Goal: Task Accomplishment & Management: Manage account settings

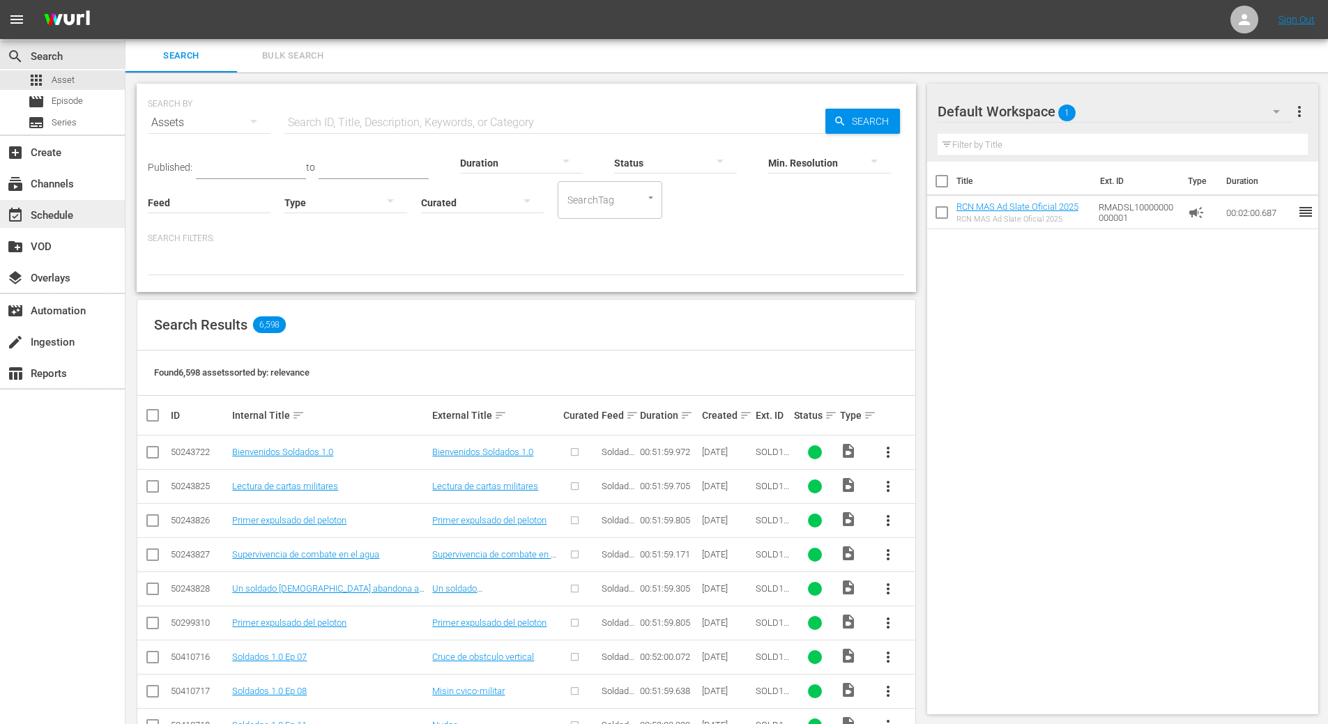
click at [82, 215] on div "event_available Schedule" at bounding box center [62, 214] width 125 height 28
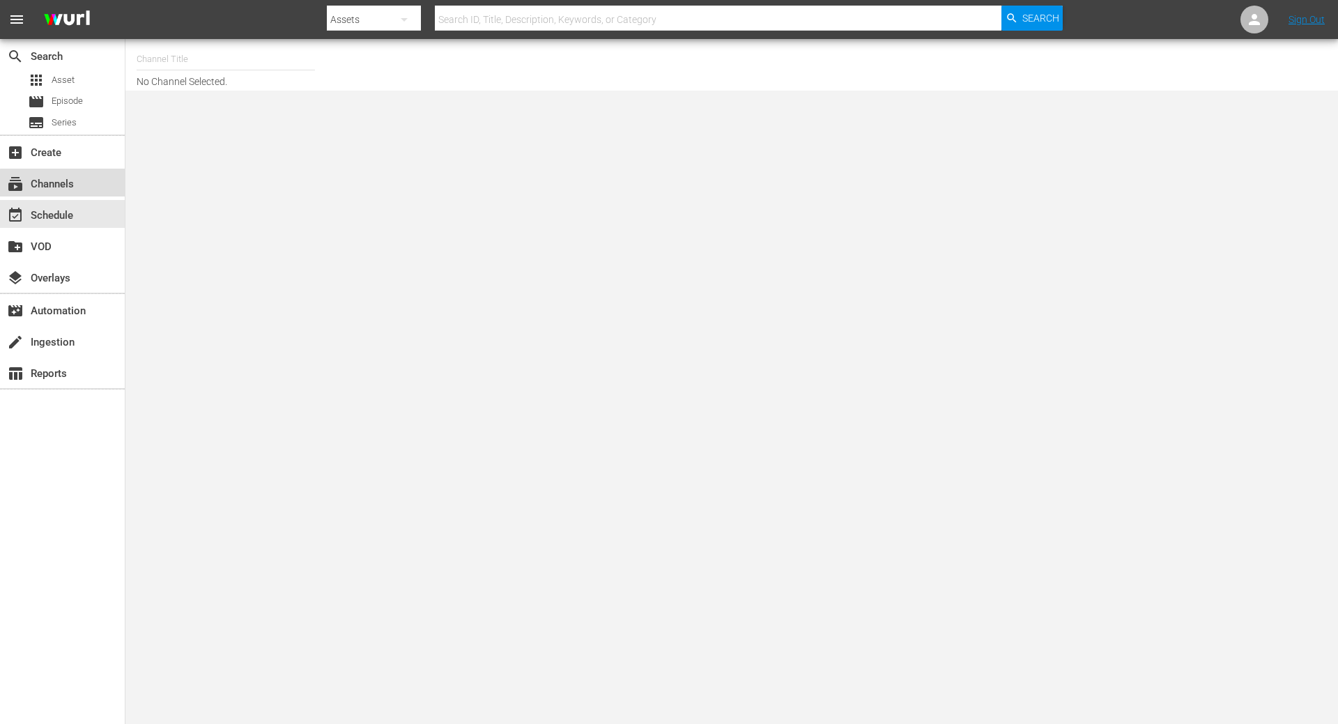
click at [66, 186] on div "subscriptions Channels" at bounding box center [39, 182] width 78 height 13
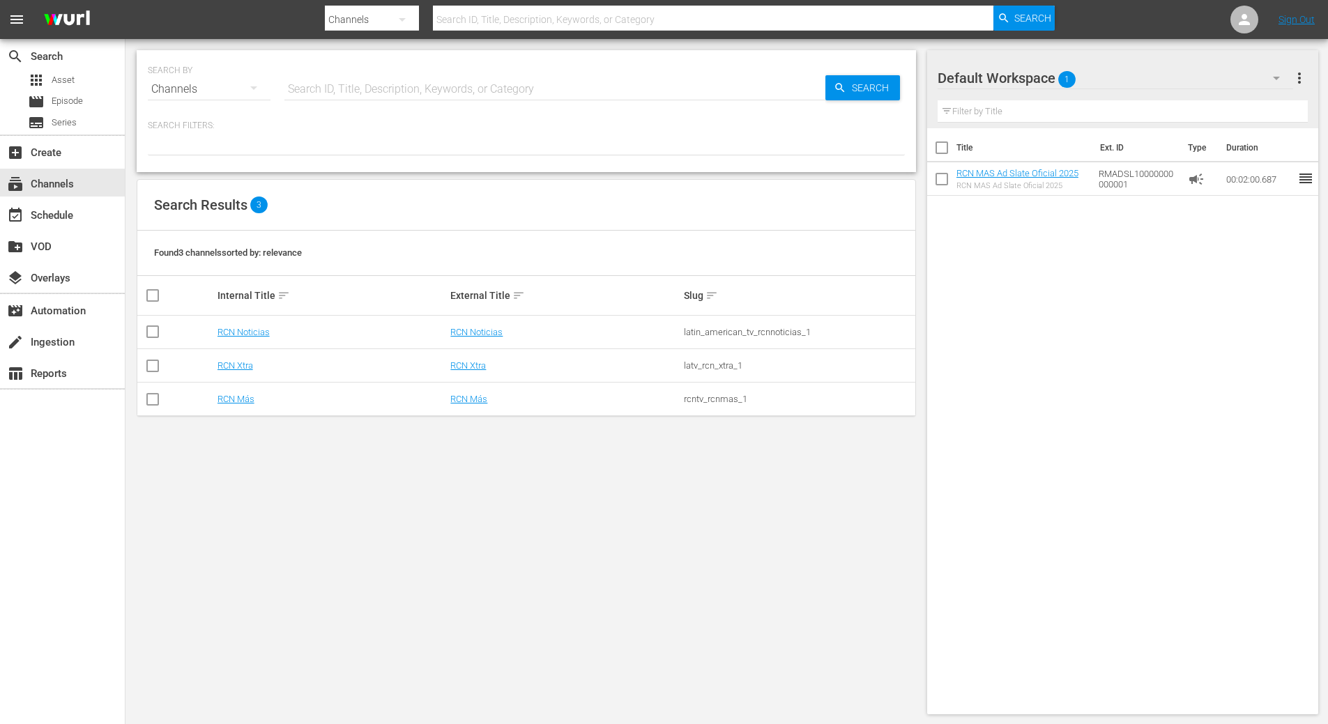
click at [229, 393] on td "RCN Más" at bounding box center [331, 399] width 233 height 33
click at [231, 401] on link "RCN Más" at bounding box center [235, 399] width 37 height 10
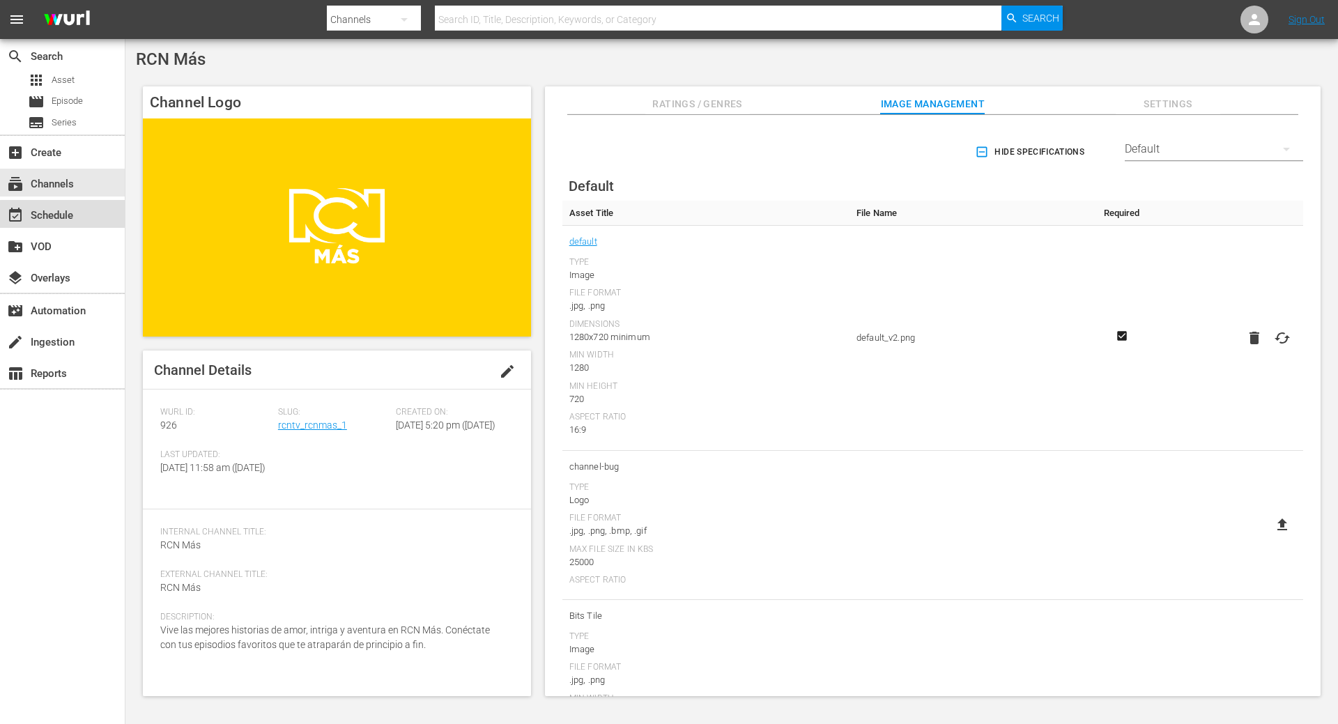
click at [75, 215] on div "event_available Schedule" at bounding box center [39, 213] width 78 height 13
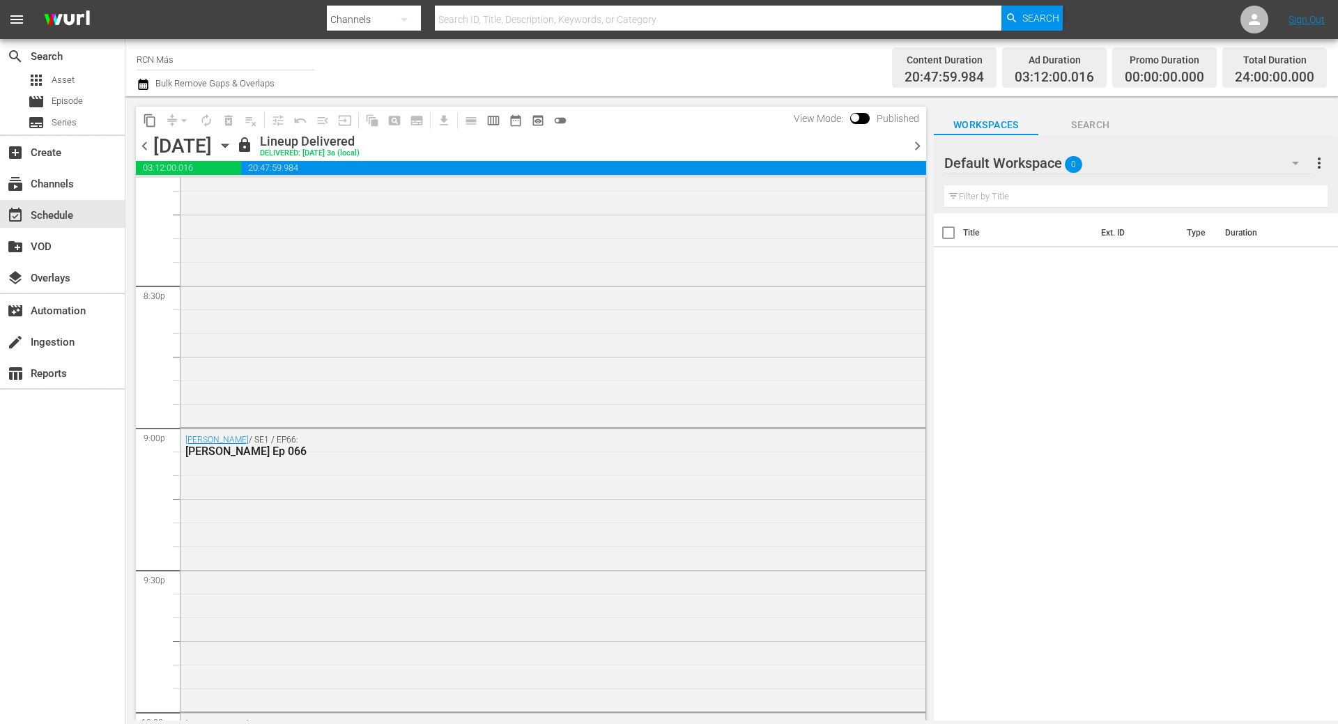
scroll to position [5785, 0]
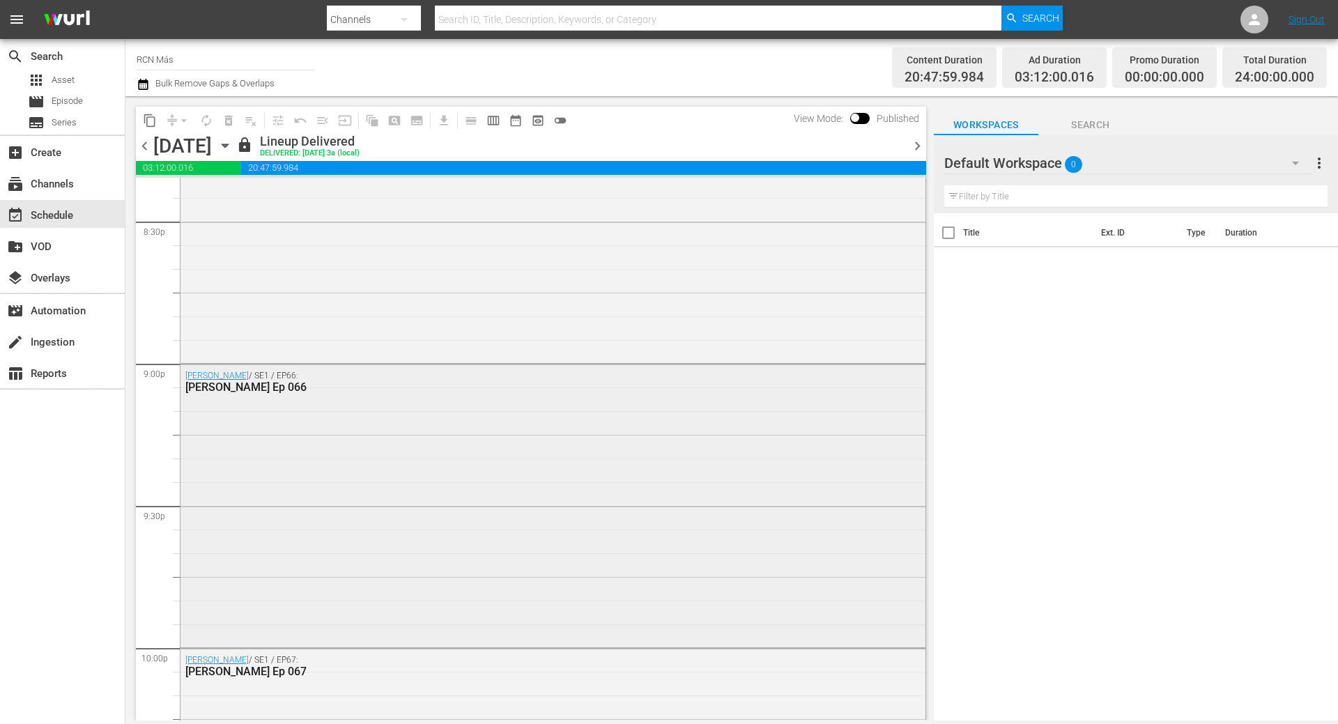
click at [525, 393] on div "[PERSON_NAME] Ep 066" at bounding box center [514, 386] width 659 height 13
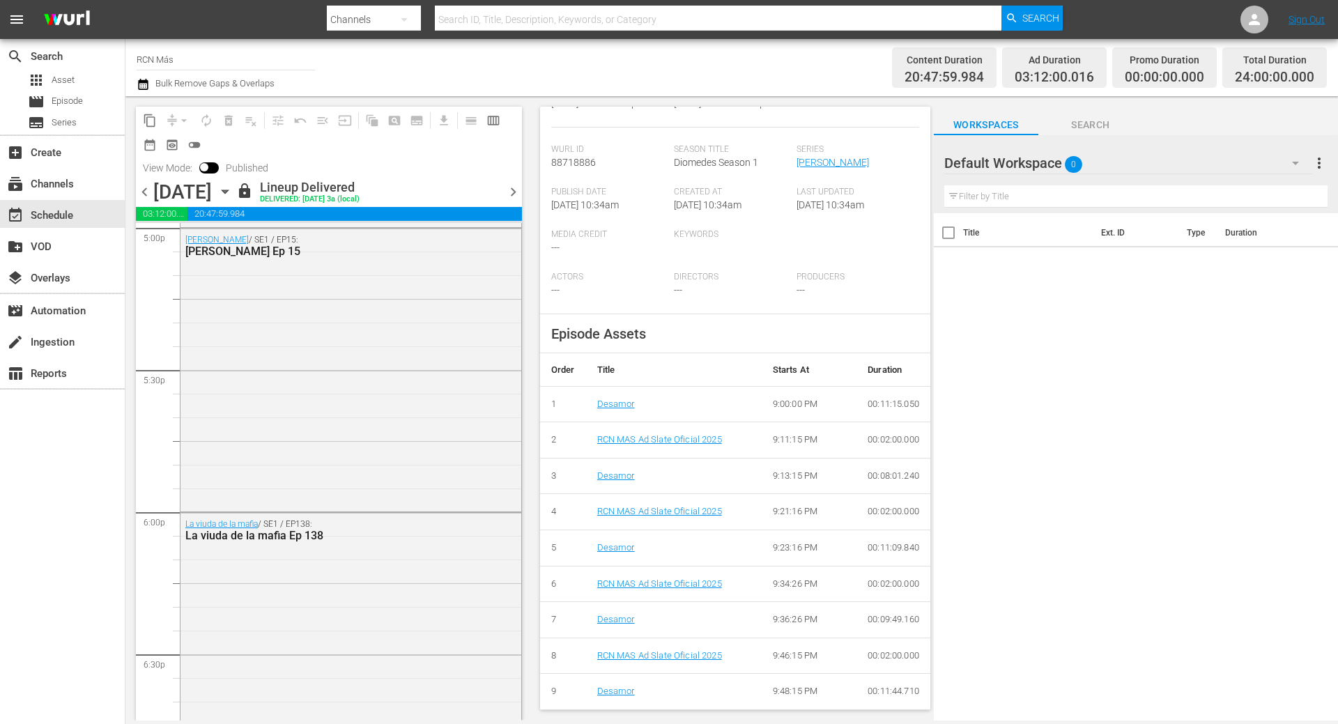
scroll to position [4739, 0]
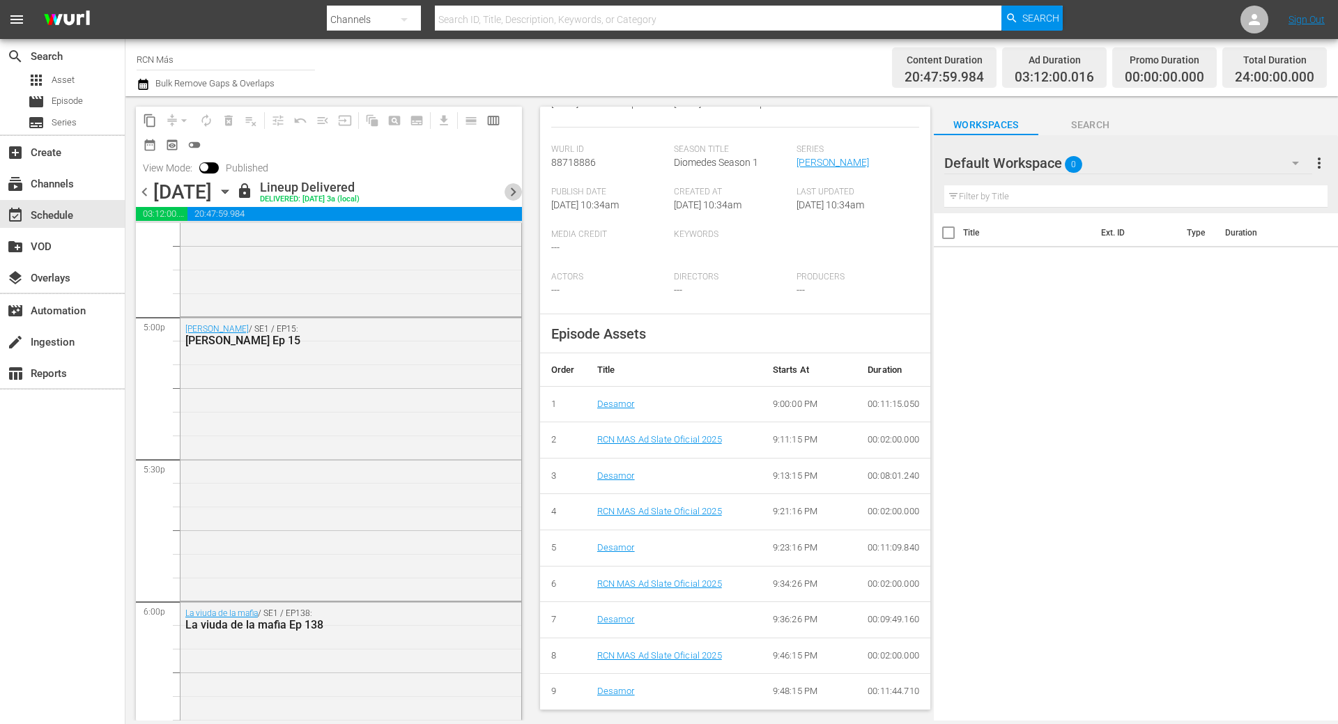
click at [509, 193] on span "chevron_right" at bounding box center [513, 191] width 17 height 17
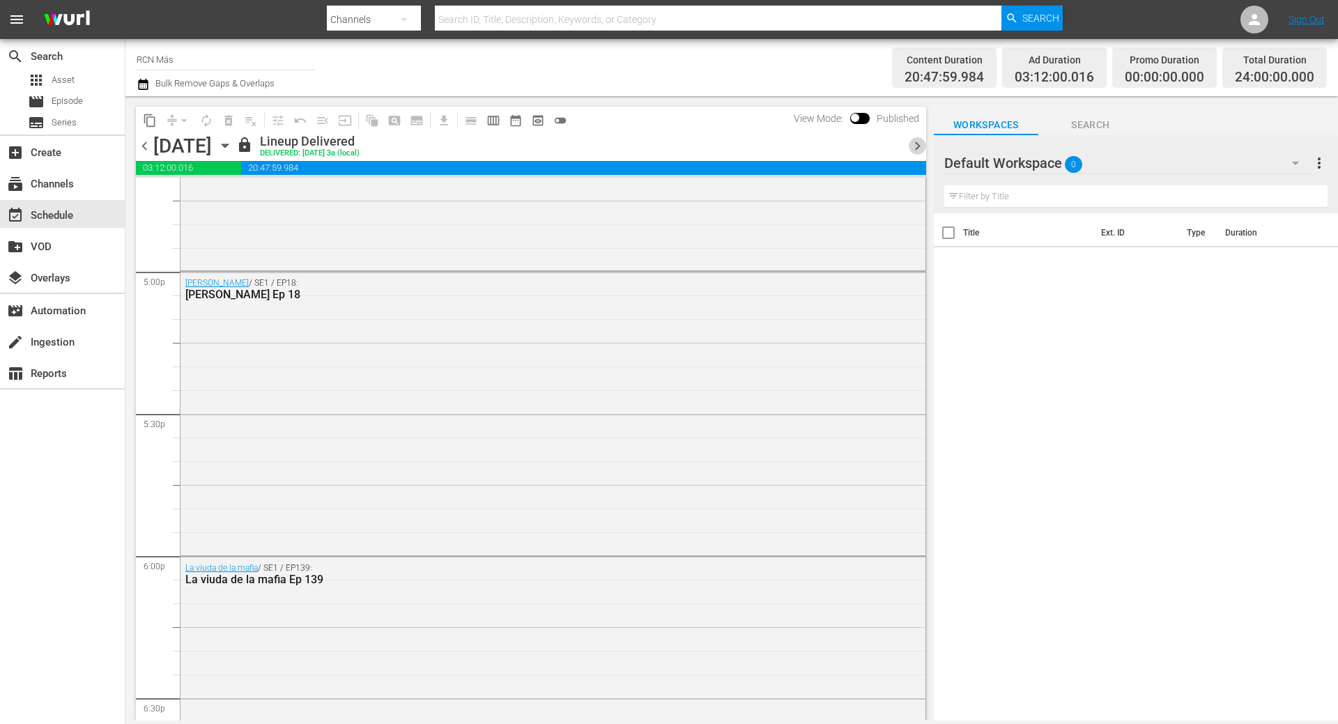
click at [915, 146] on span "chevron_right" at bounding box center [917, 145] width 17 height 17
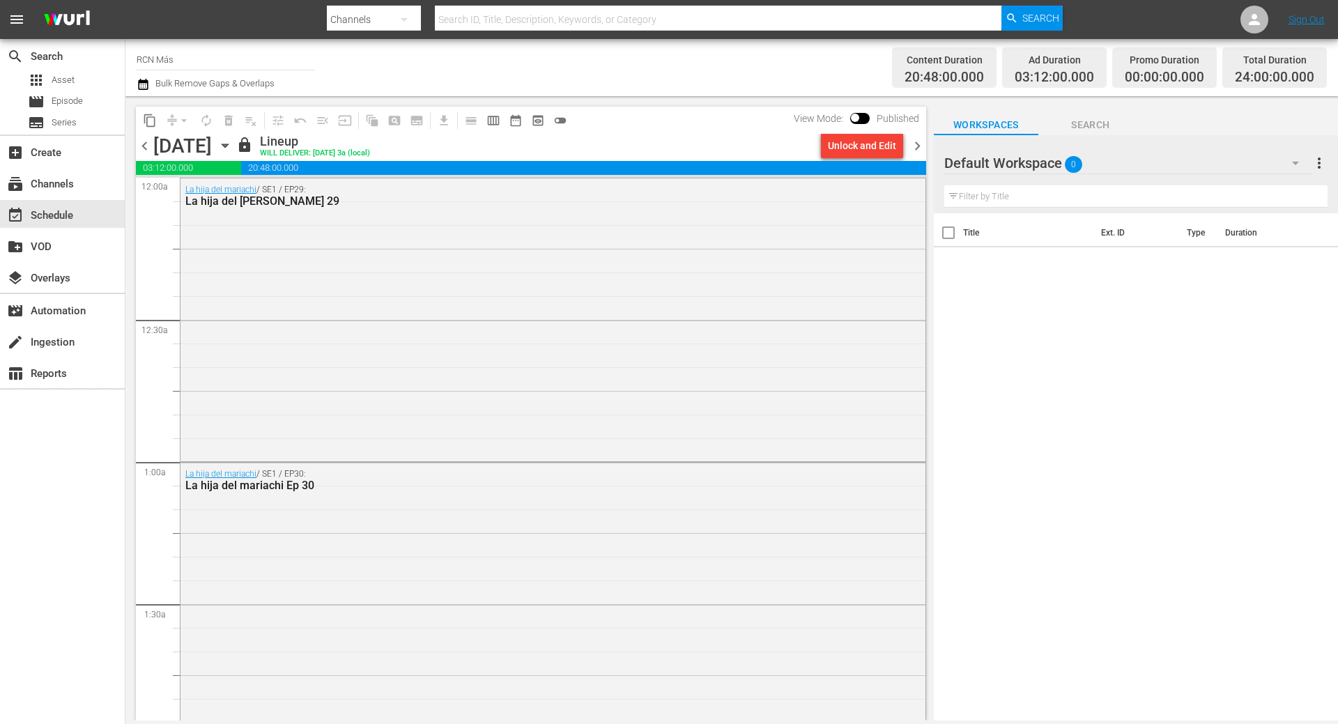
click at [247, 277] on div "La hija del mariachi / SE1 / EP29: La hija del [PERSON_NAME] 29" at bounding box center [552, 318] width 745 height 280
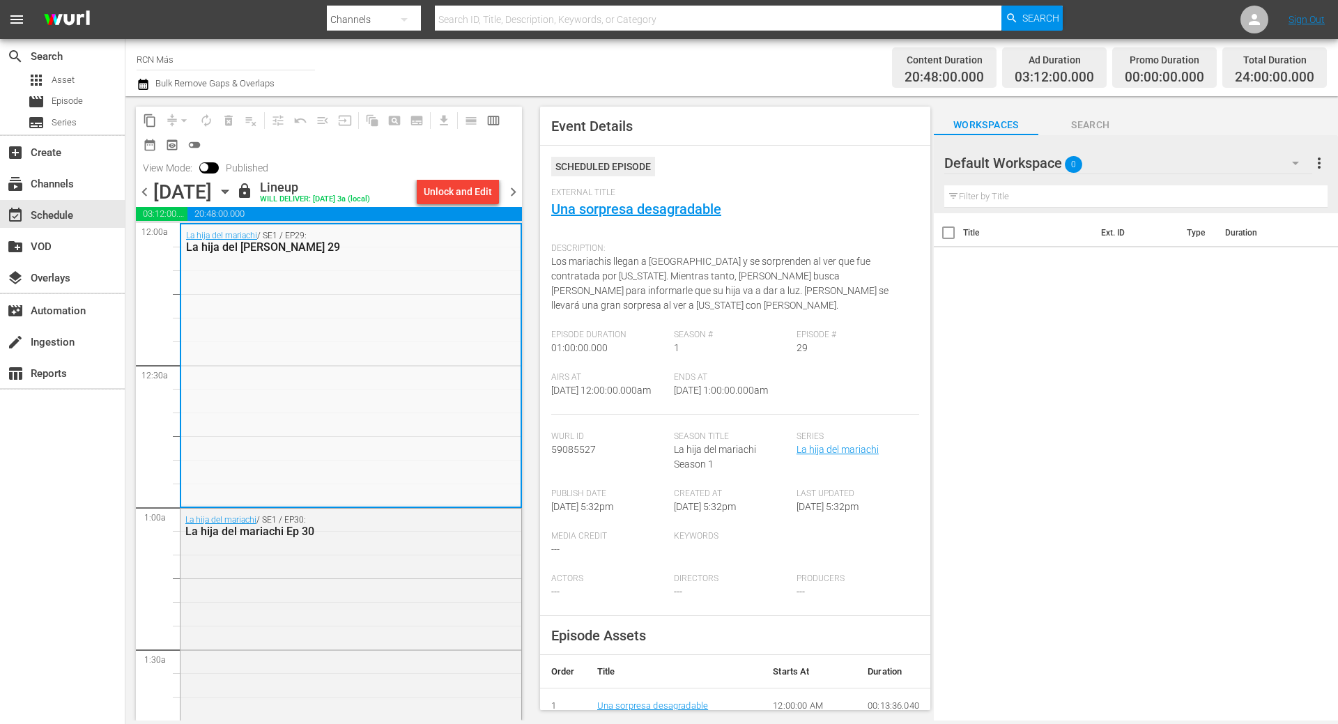
click at [253, 194] on span "lock" at bounding box center [244, 191] width 17 height 17
click at [38, 277] on div "layers Overlays" at bounding box center [39, 276] width 78 height 13
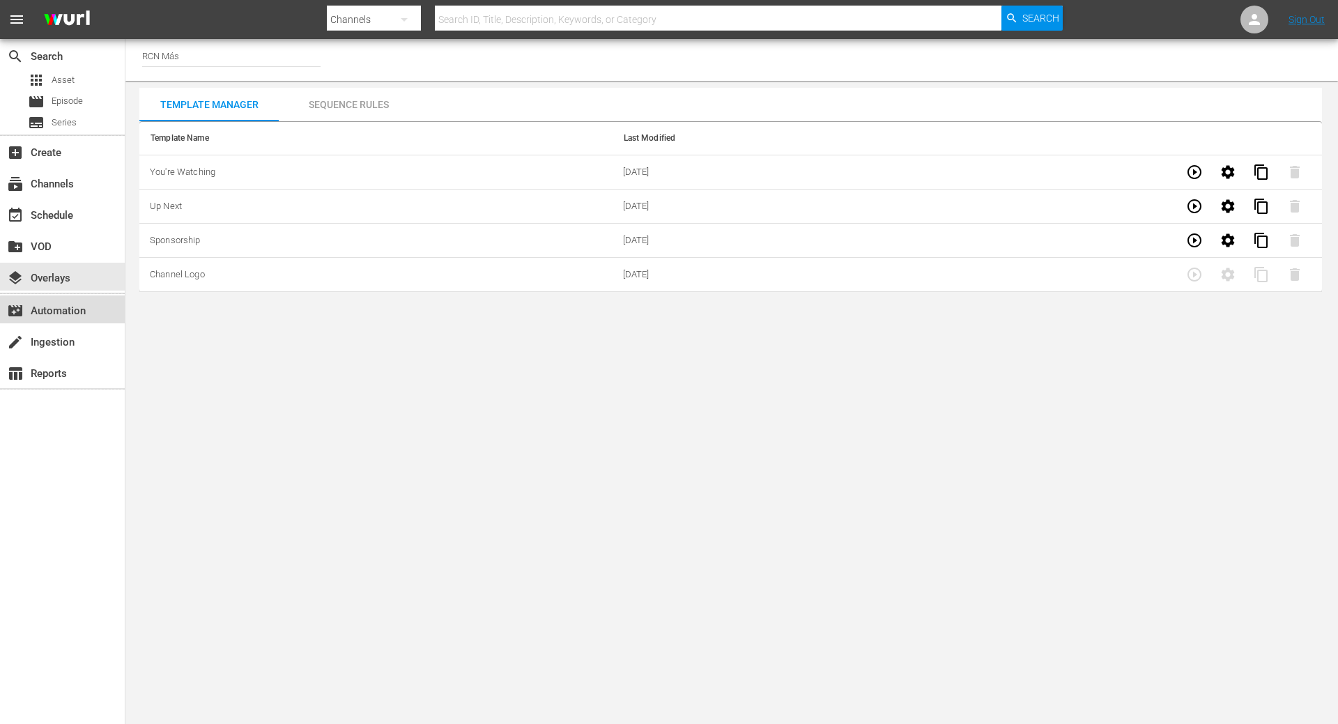
click at [68, 311] on div "movie_filter Automation" at bounding box center [39, 308] width 78 height 13
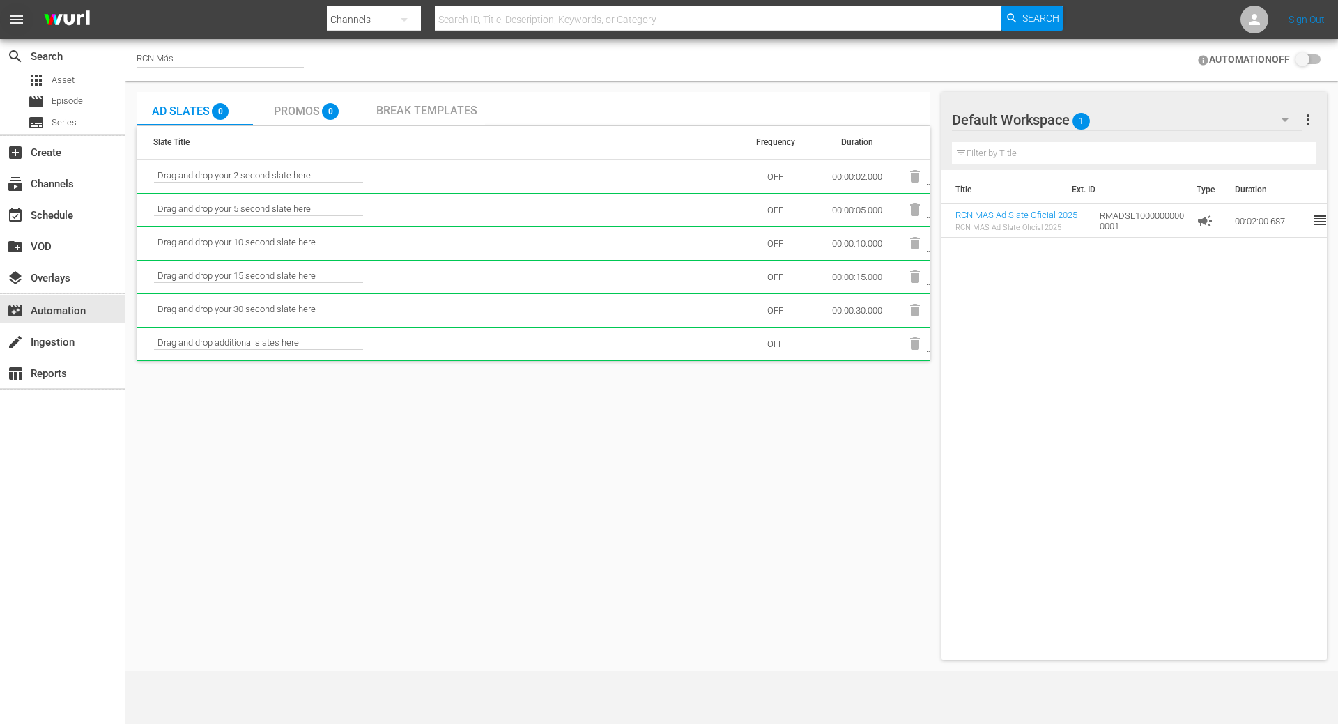
click at [17, 26] on span "menu" at bounding box center [16, 19] width 17 height 17
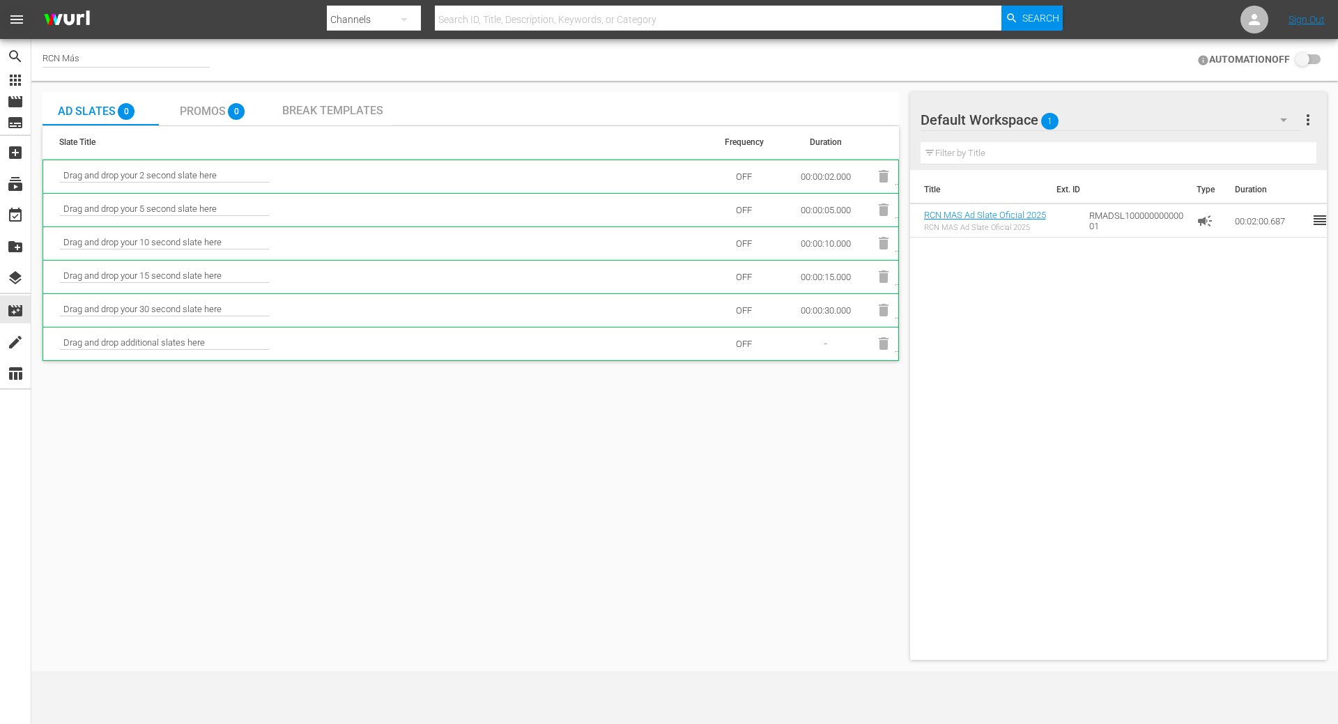
click at [17, 20] on span "menu" at bounding box center [16, 19] width 17 height 17
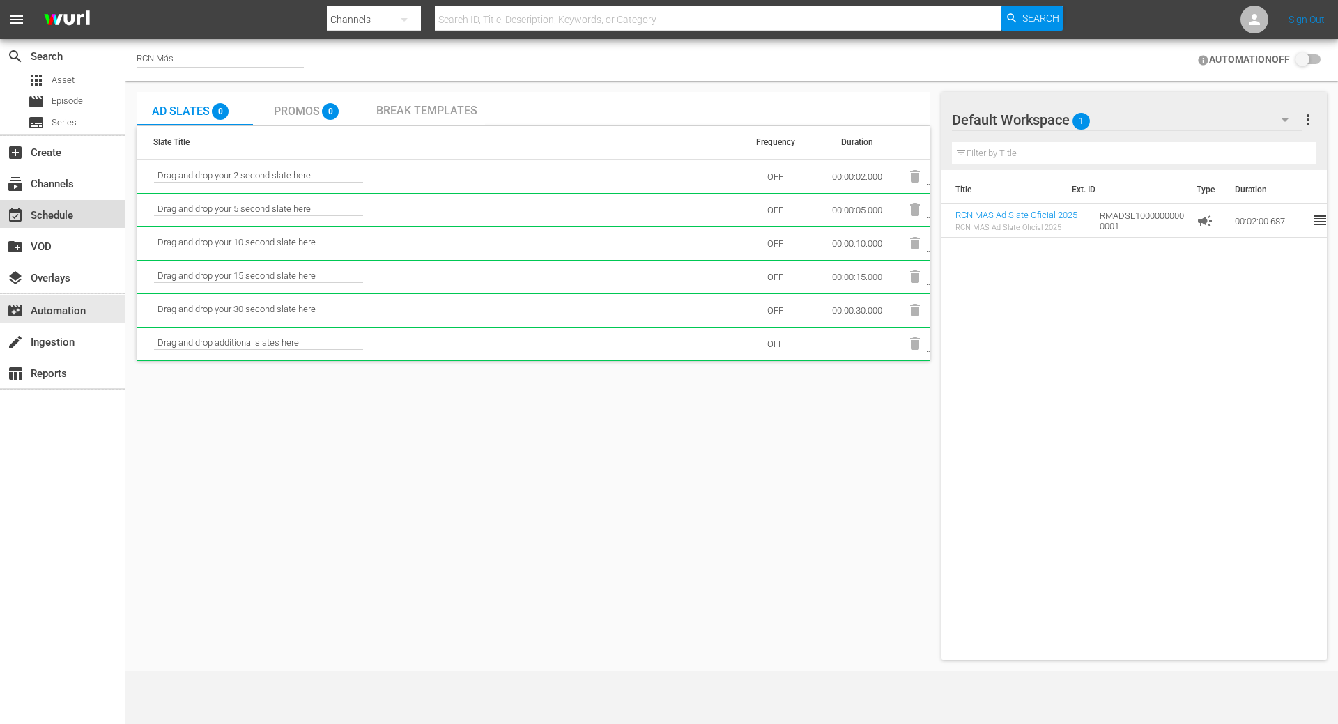
click at [54, 224] on div "event_available Schedule" at bounding box center [62, 214] width 125 height 28
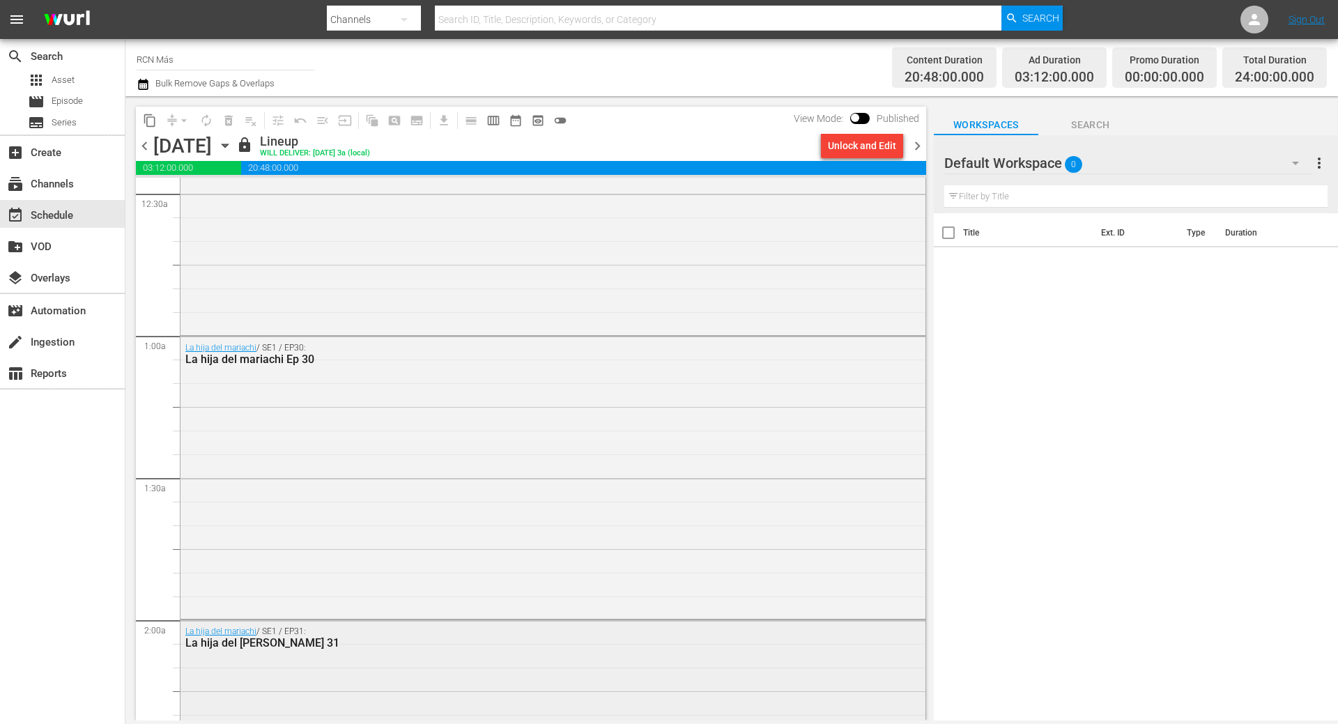
scroll to position [279, 0]
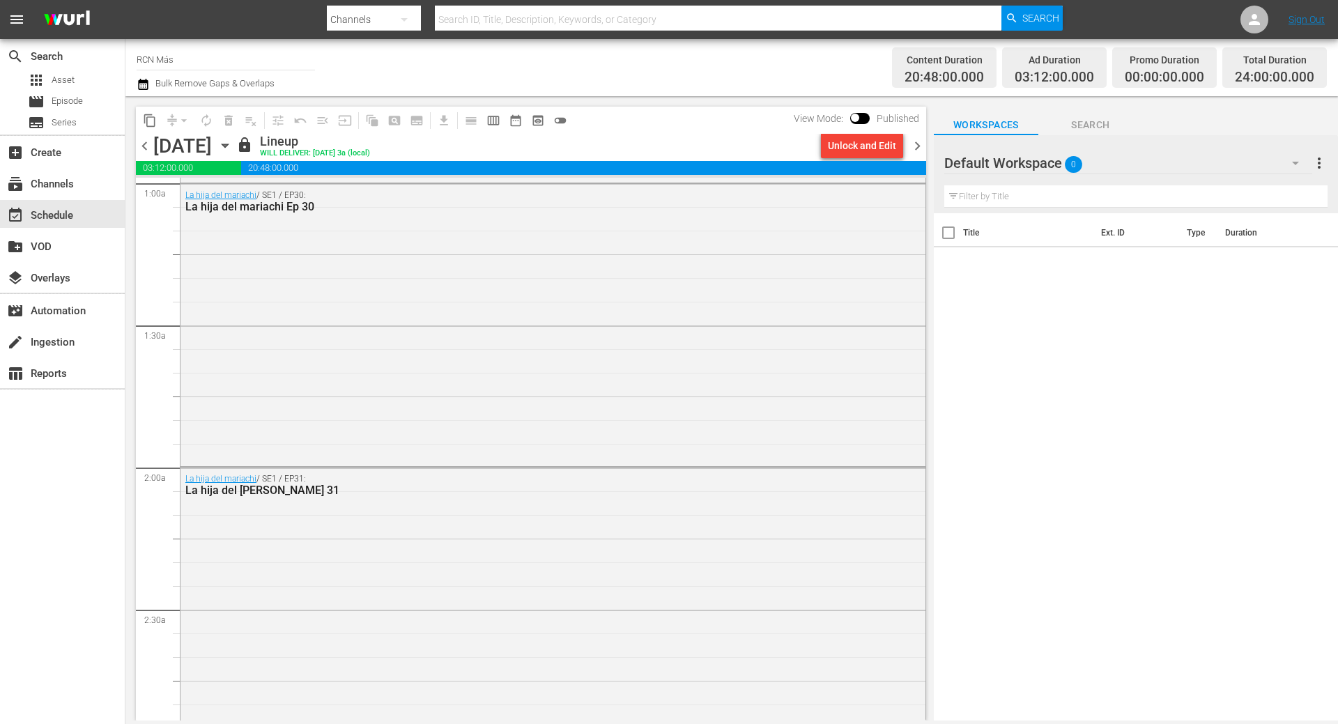
click at [149, 146] on span "chevron_left" at bounding box center [144, 145] width 17 height 17
click at [144, 146] on span "chevron_left" at bounding box center [144, 145] width 17 height 17
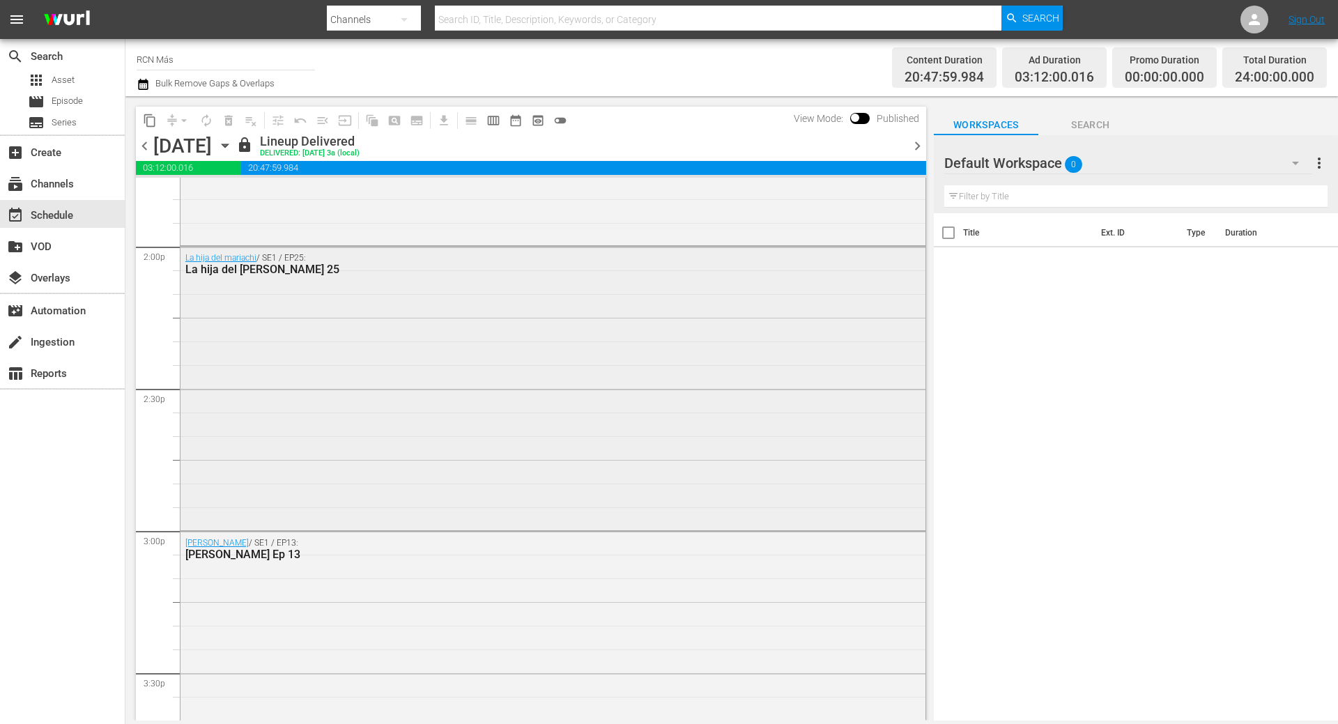
scroll to position [3833, 0]
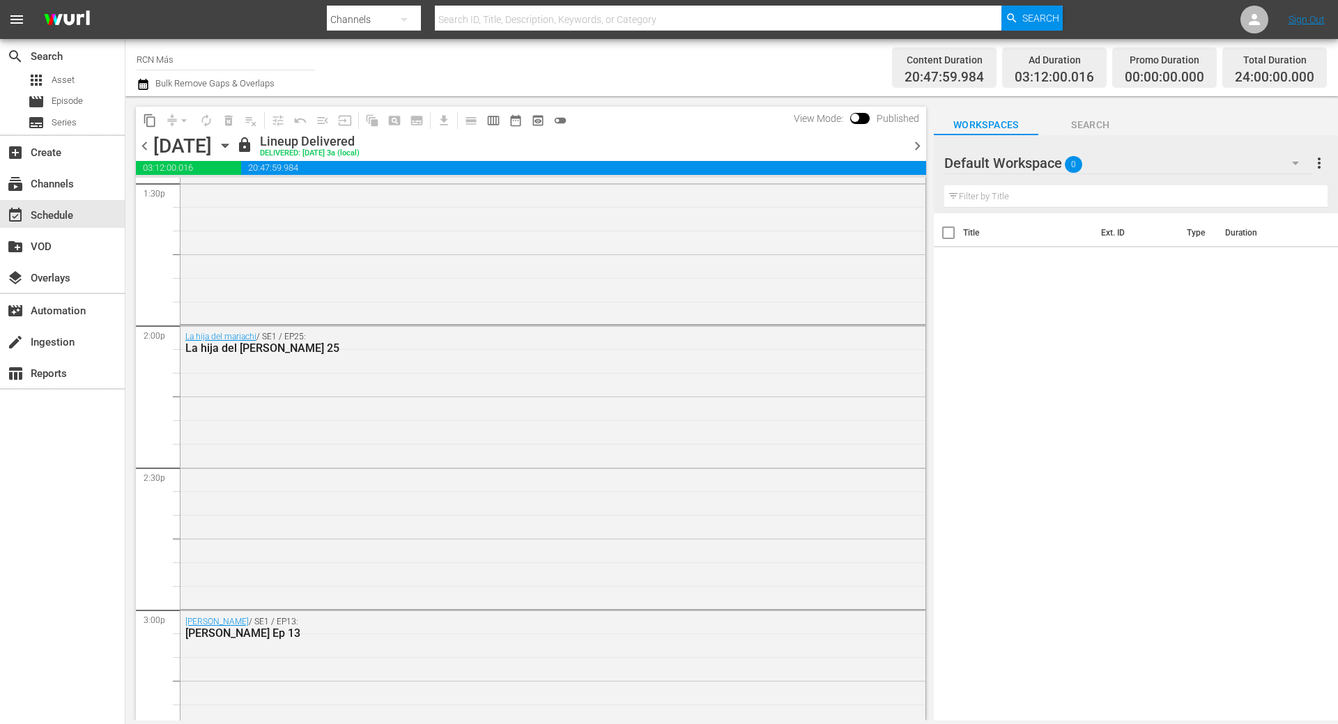
click at [212, 156] on div "[DATE]" at bounding box center [182, 145] width 59 height 23
click at [233, 152] on div "[DATE] [DATE]" at bounding box center [192, 145] width 79 height 23
click at [233, 149] on icon "button" at bounding box center [224, 145] width 15 height 15
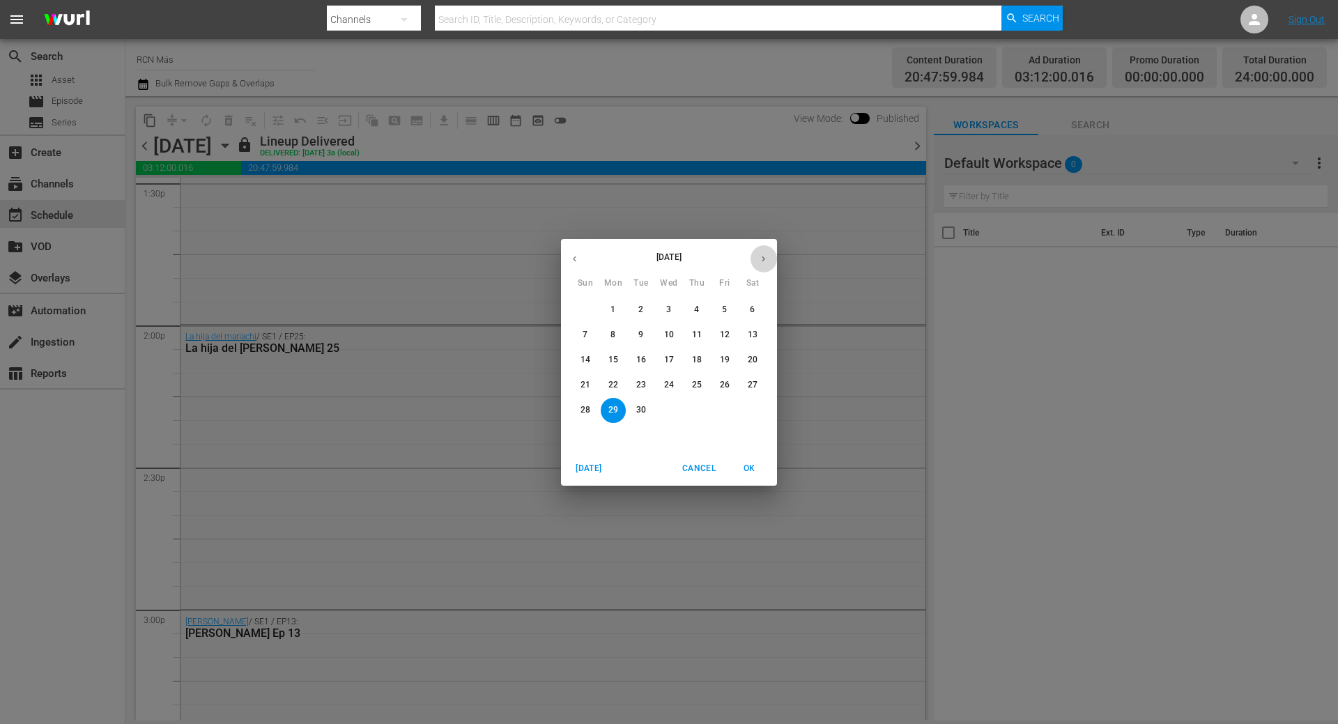
click at [765, 261] on icon "button" at bounding box center [763, 259] width 10 height 10
click at [578, 257] on icon "button" at bounding box center [574, 259] width 10 height 10
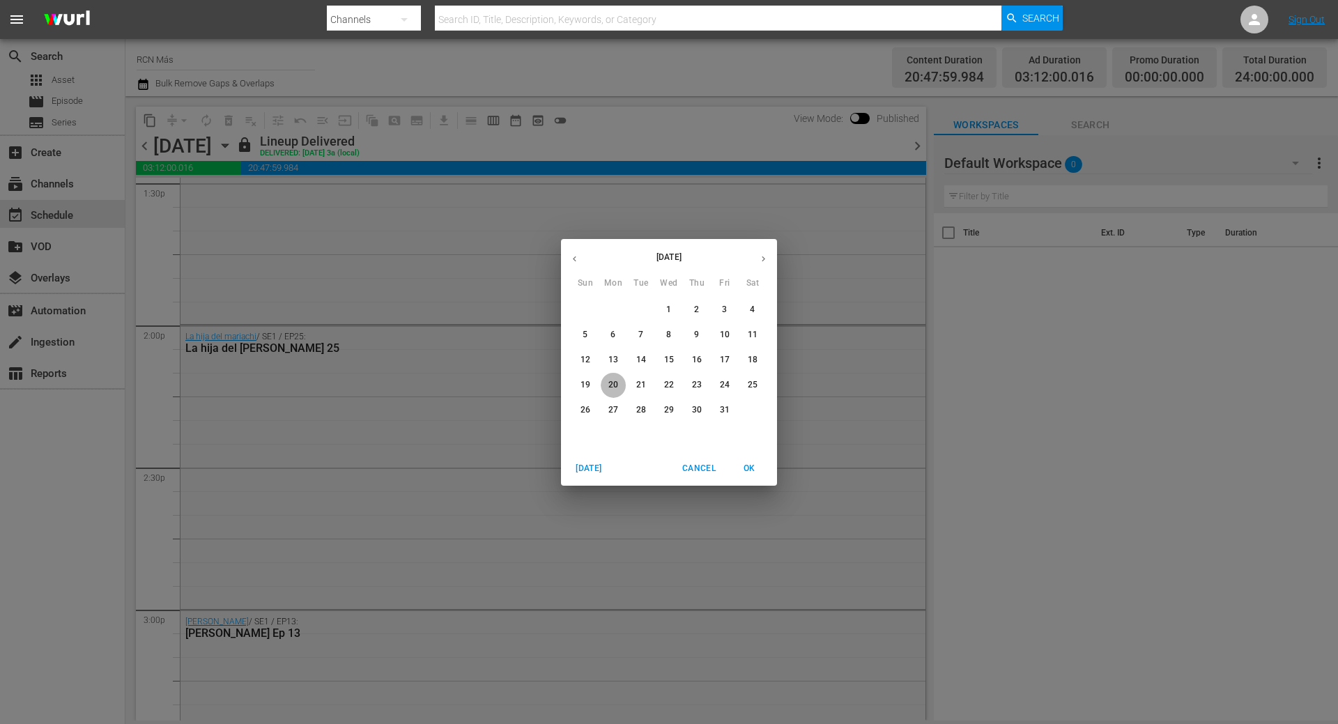
click at [607, 385] on span "20" at bounding box center [613, 385] width 25 height 12
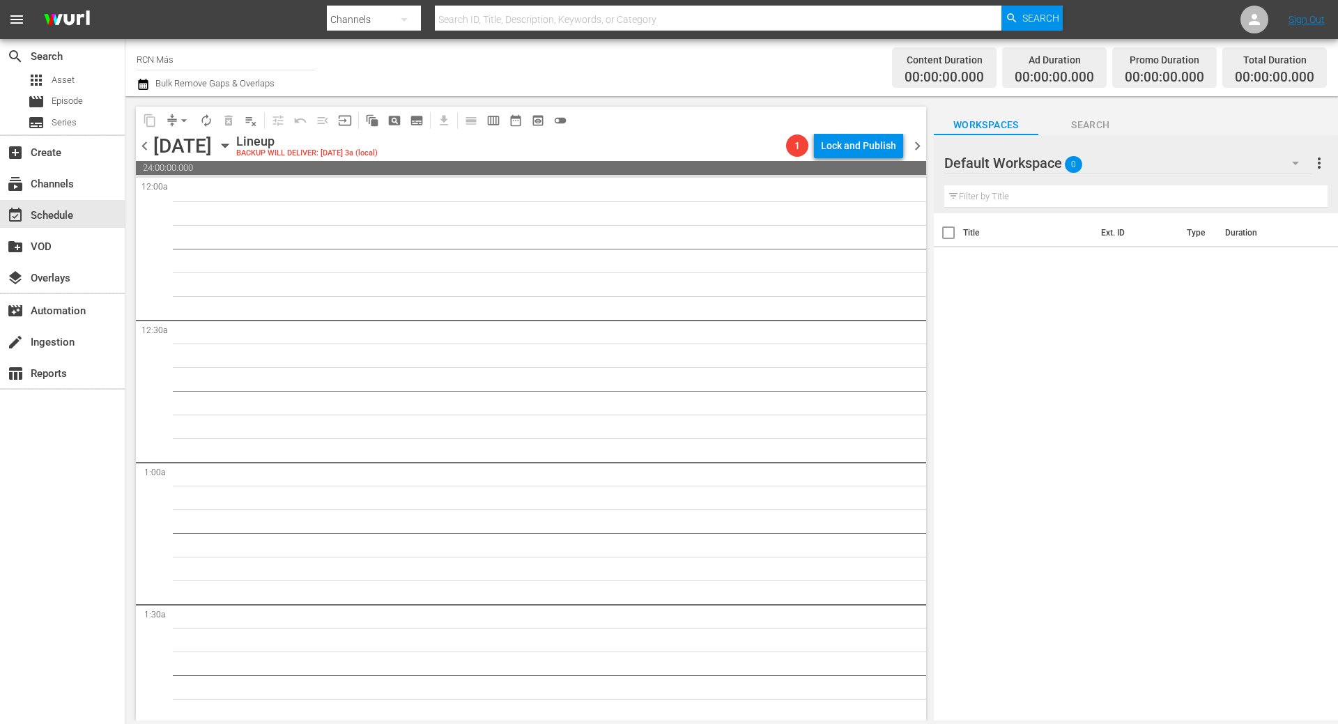
click at [233, 152] on div "[DATE] [DATE]" at bounding box center [192, 145] width 79 height 23
click at [233, 143] on icon "button" at bounding box center [224, 145] width 15 height 15
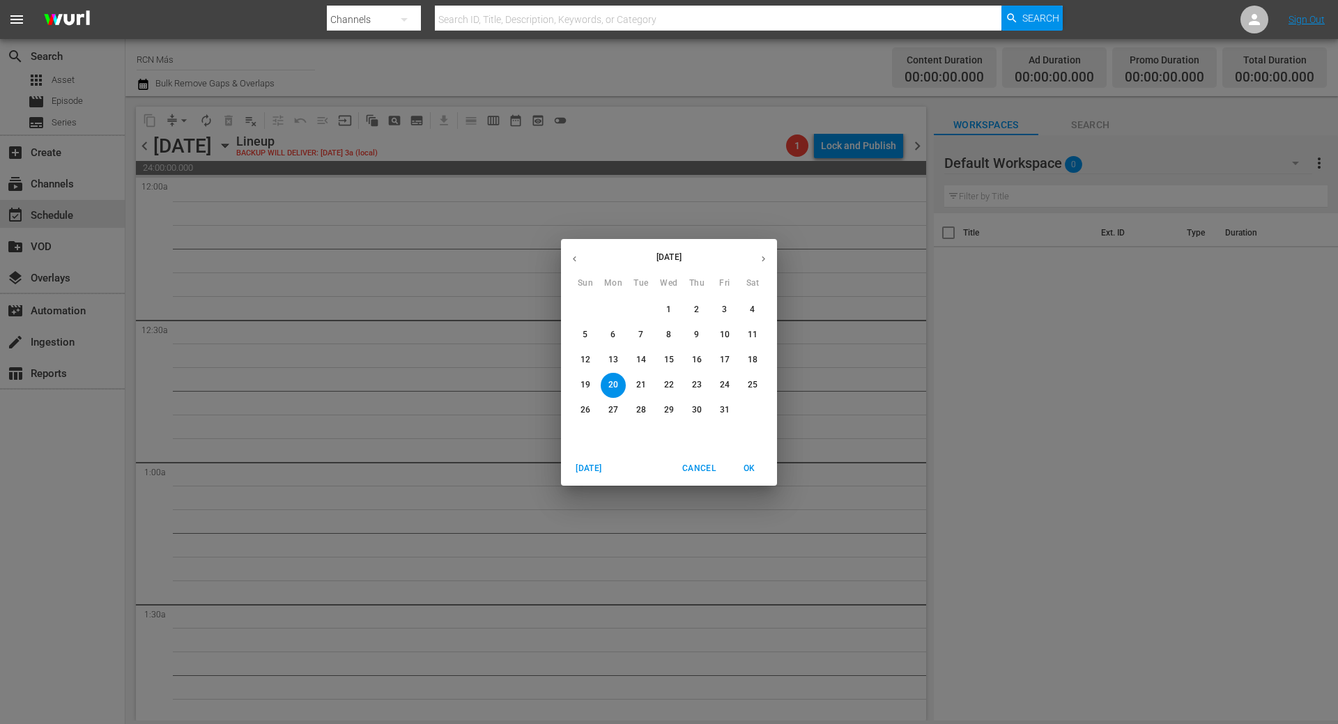
click at [568, 257] on button "button" at bounding box center [574, 258] width 27 height 27
click at [617, 410] on p "29" at bounding box center [613, 410] width 10 height 12
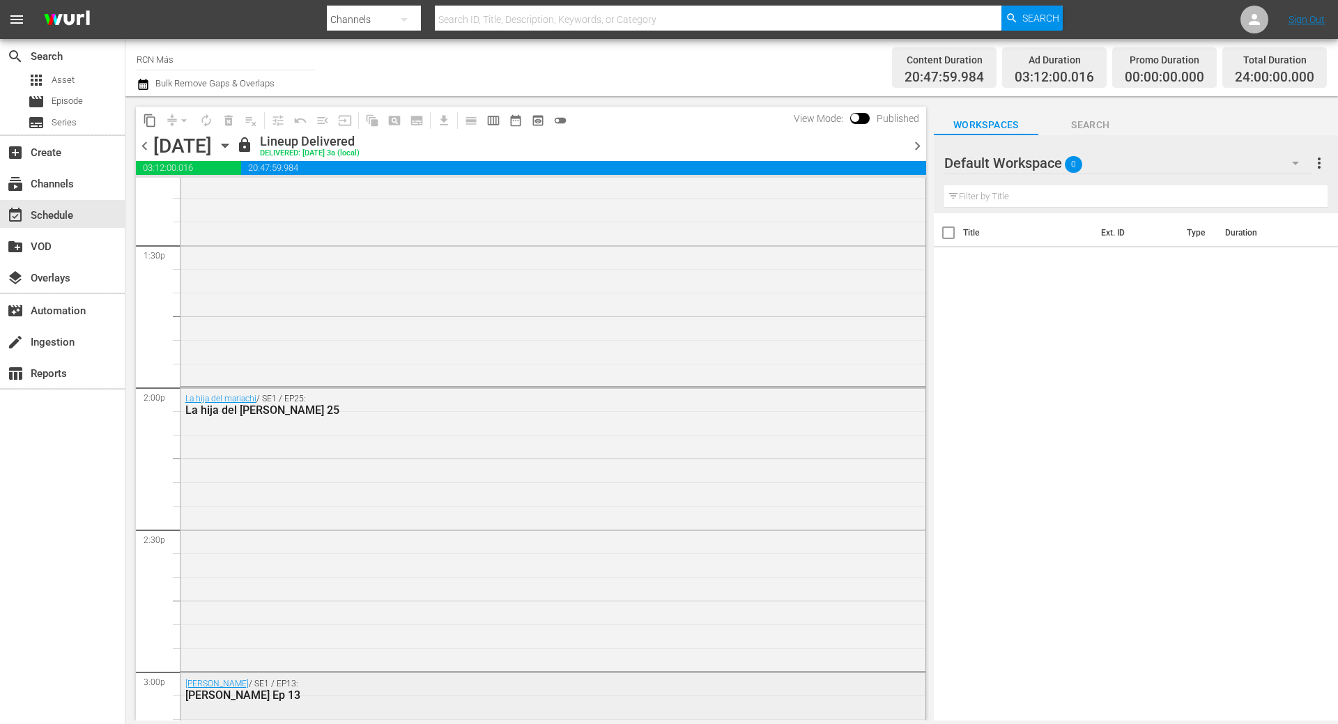
scroll to position [3763, 0]
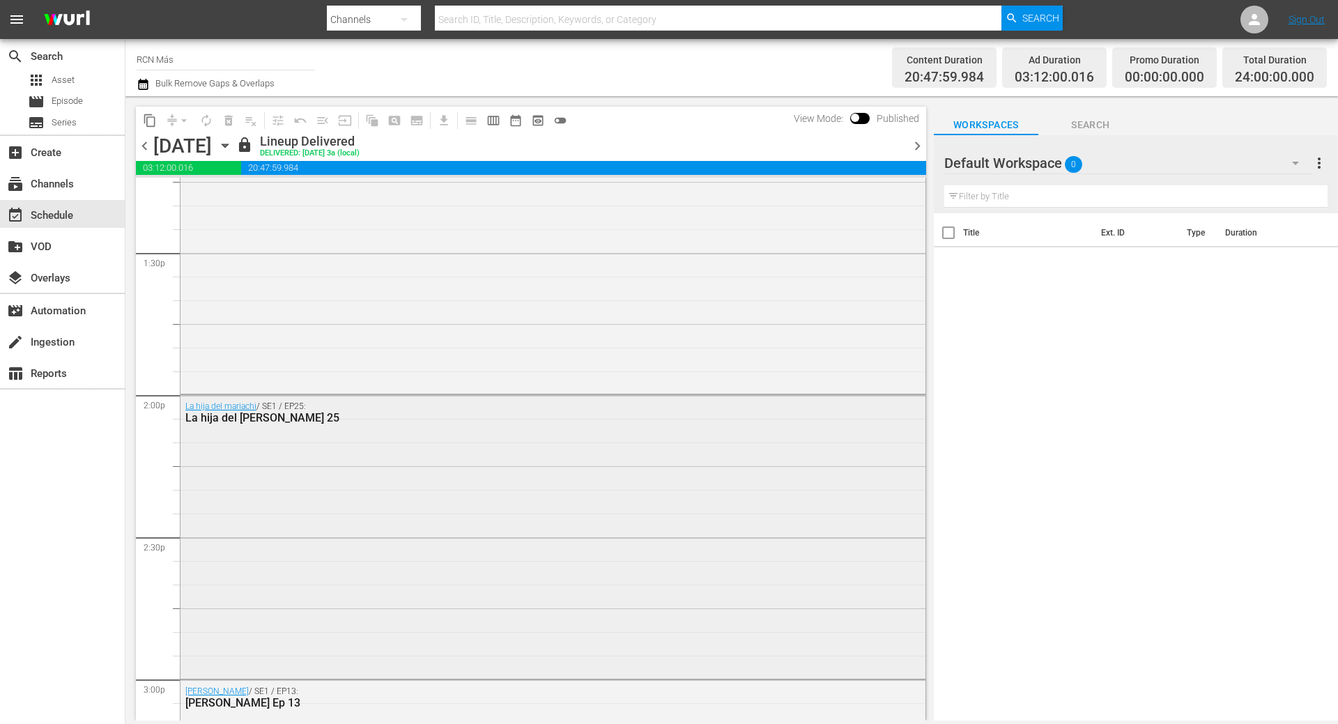
click at [420, 531] on div "La hija del mariachi / SE1 / EP25: La hija del [PERSON_NAME] 25" at bounding box center [552, 535] width 745 height 280
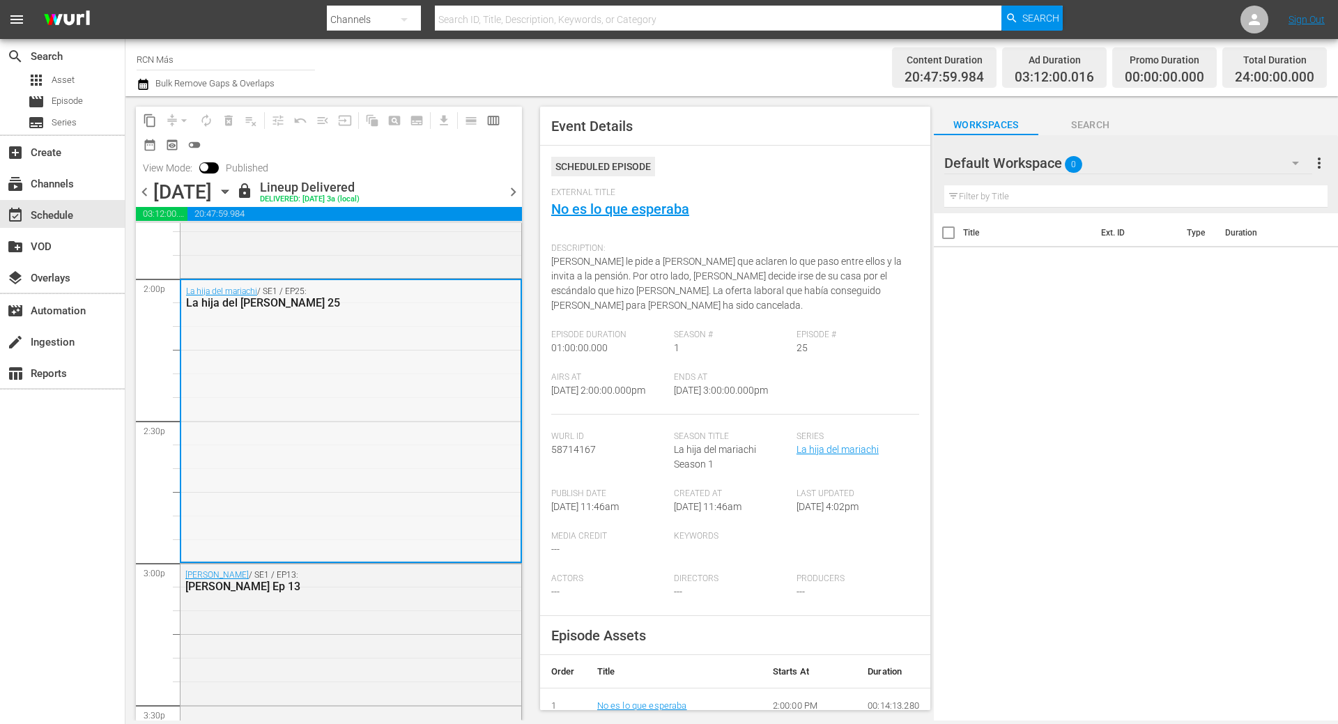
scroll to position [3902, 0]
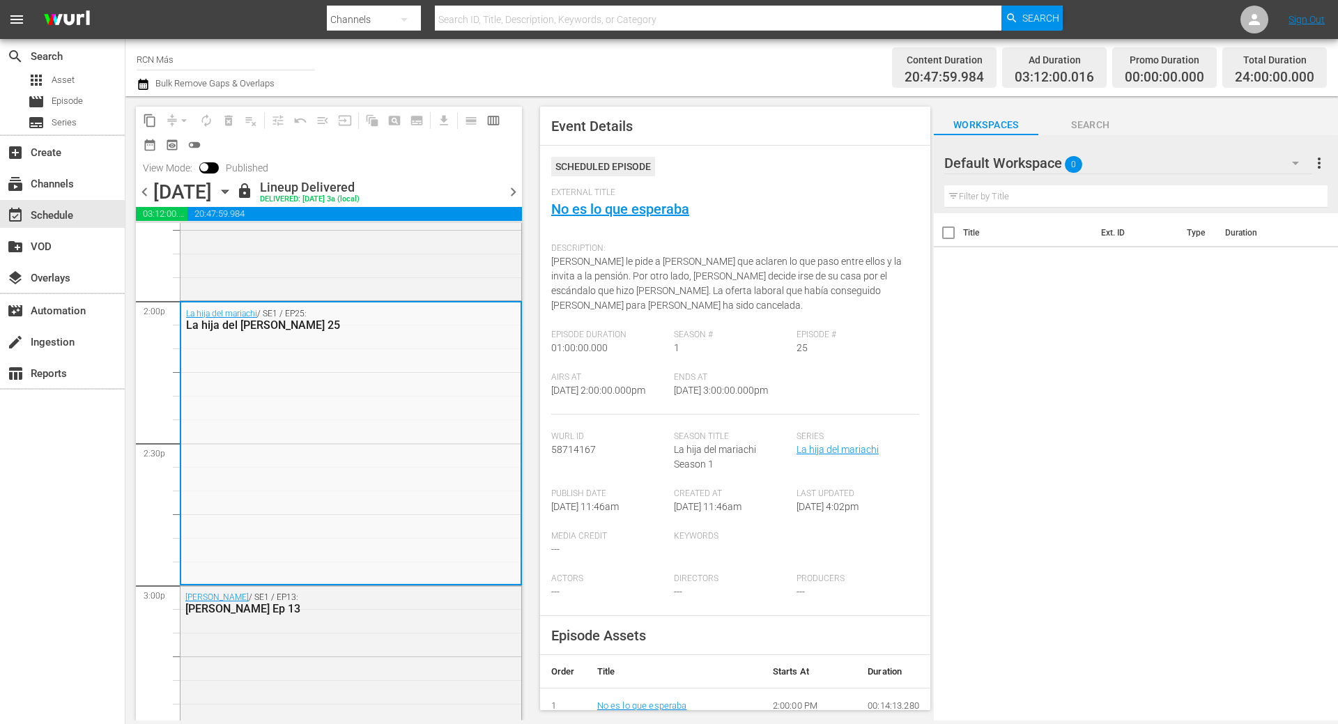
click at [513, 193] on span "chevron_right" at bounding box center [513, 191] width 17 height 17
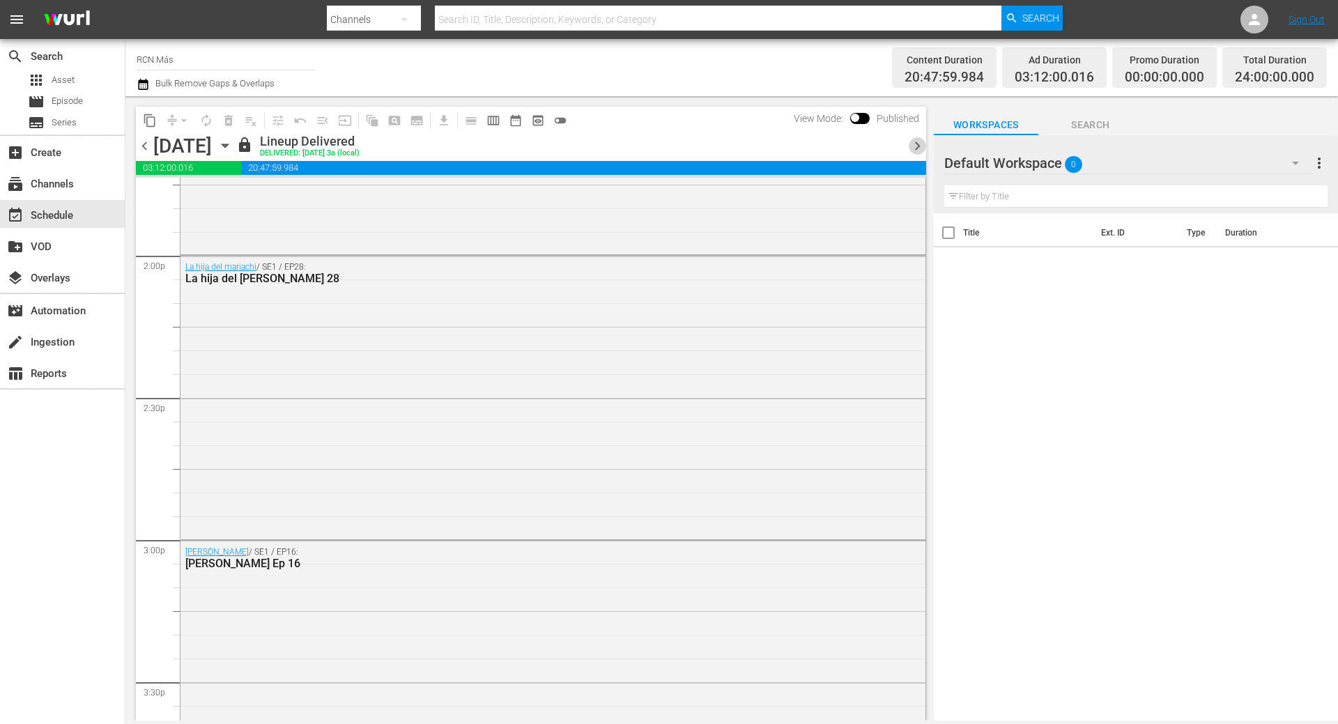
click at [923, 148] on span "chevron_right" at bounding box center [917, 145] width 17 height 17
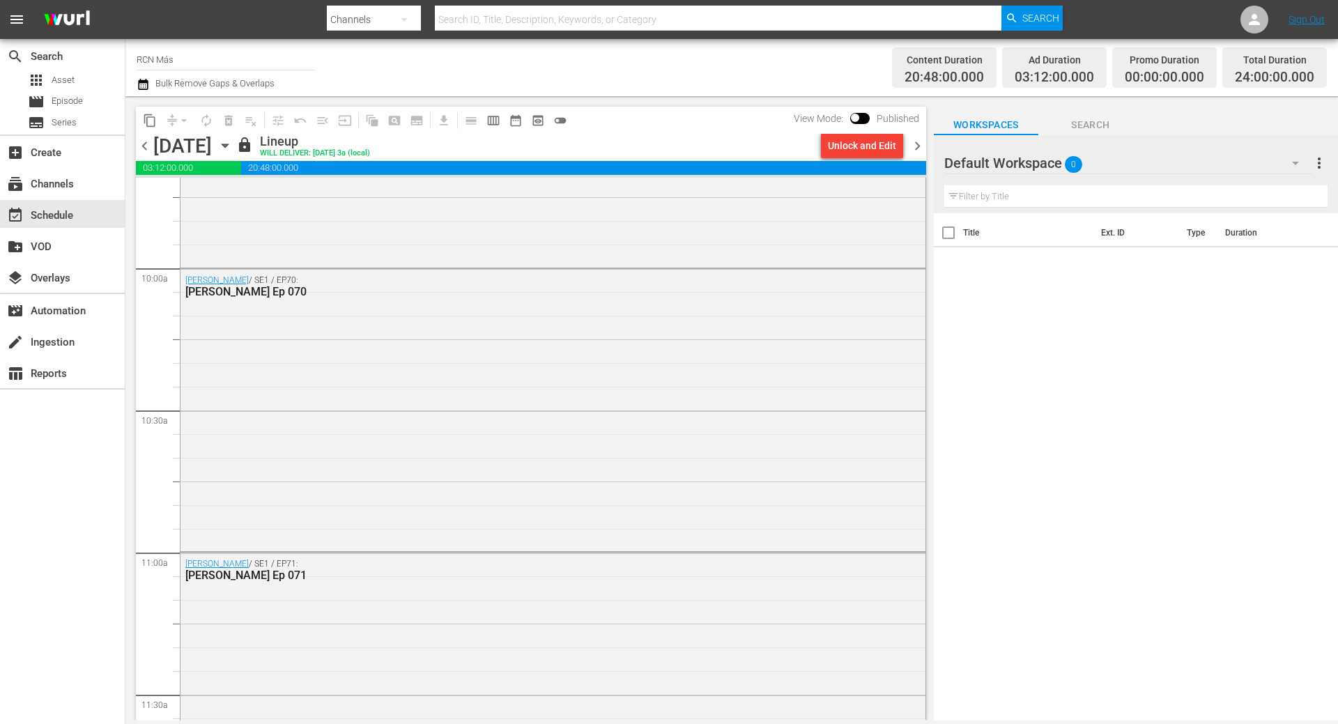
scroll to position [2578, 0]
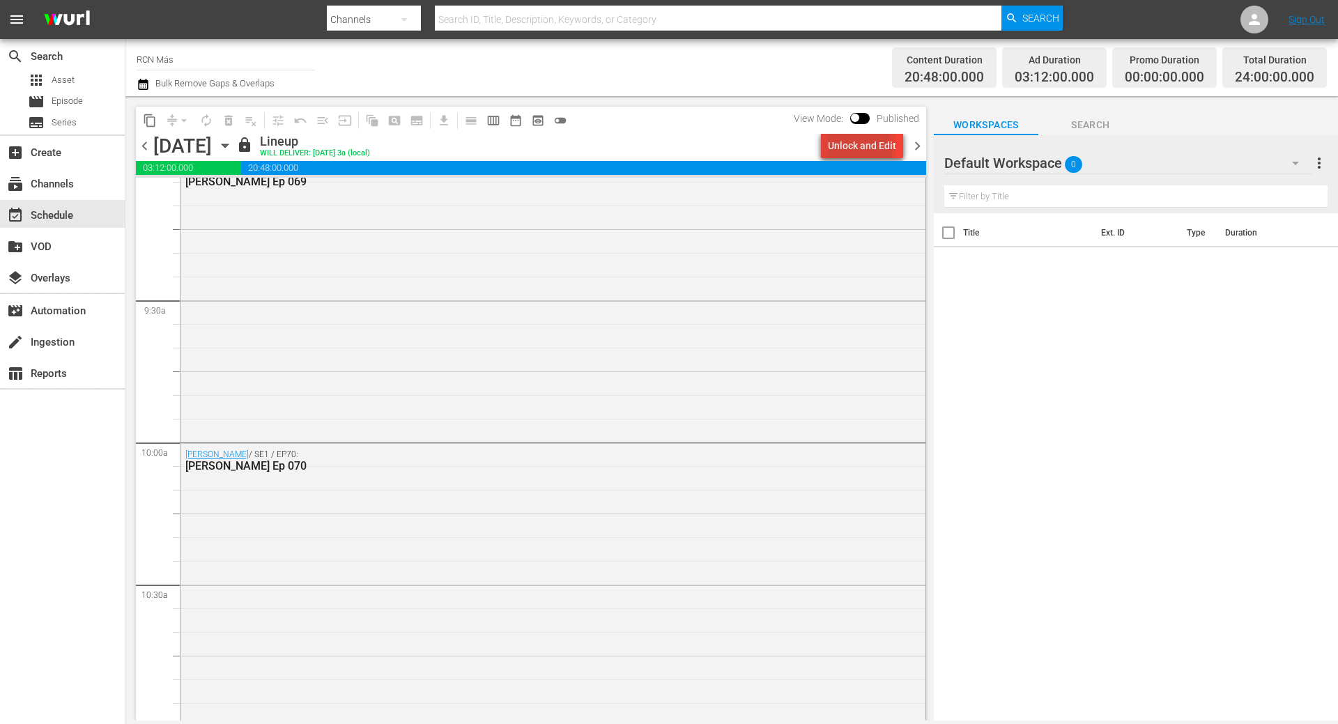
click at [857, 151] on div "Unlock and Edit" at bounding box center [862, 145] width 68 height 25
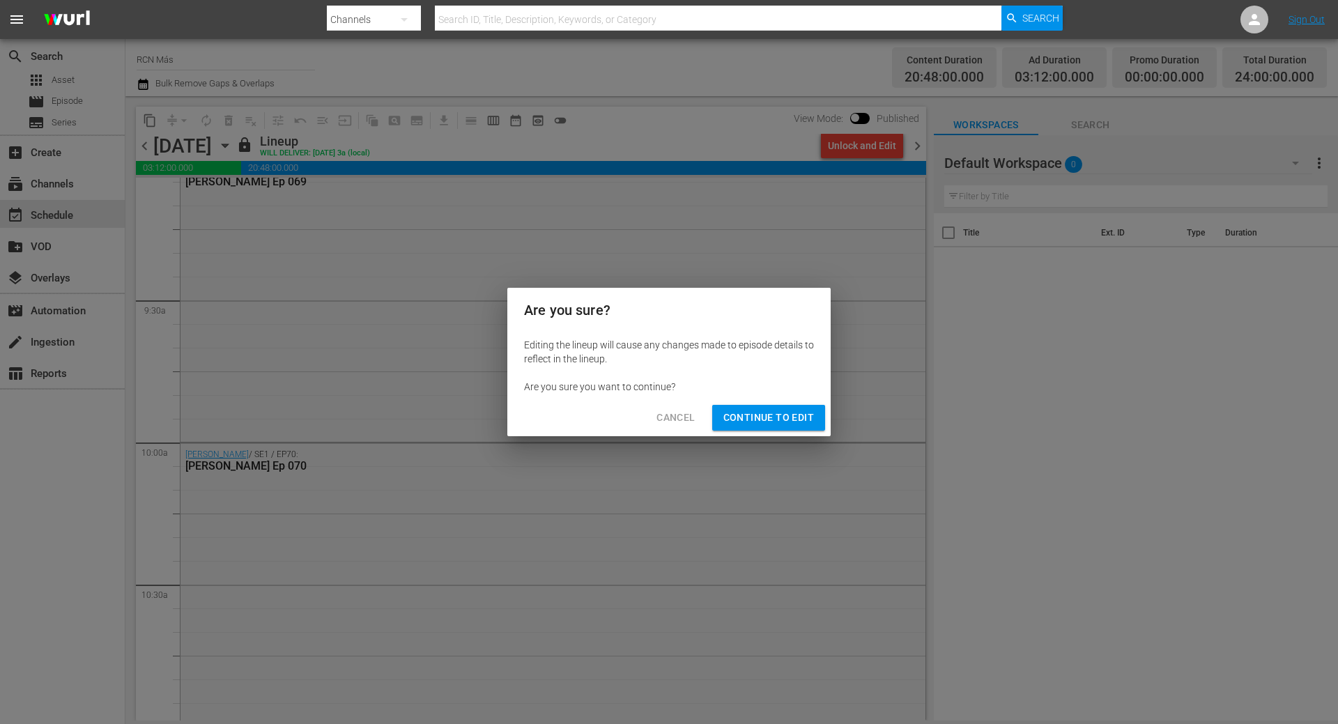
click at [787, 420] on span "Continue to Edit" at bounding box center [768, 417] width 91 height 17
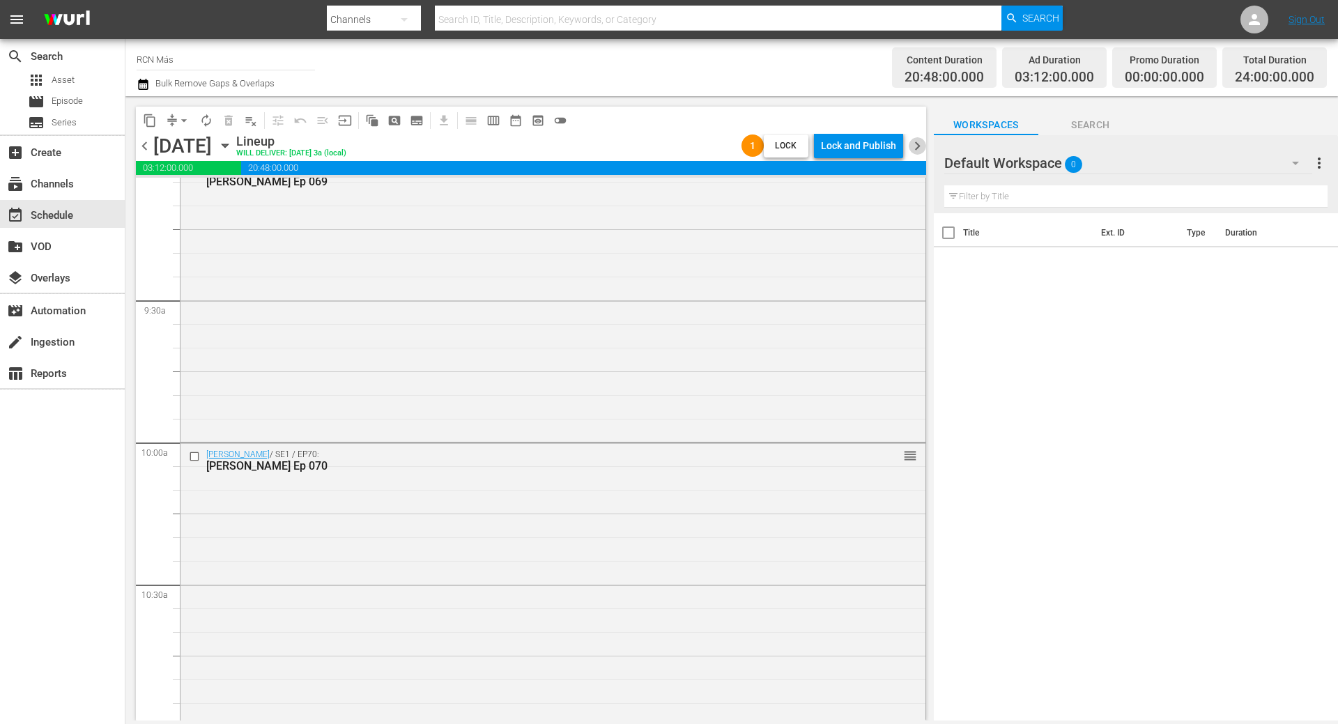
click at [917, 145] on span "chevron_right" at bounding box center [917, 145] width 17 height 17
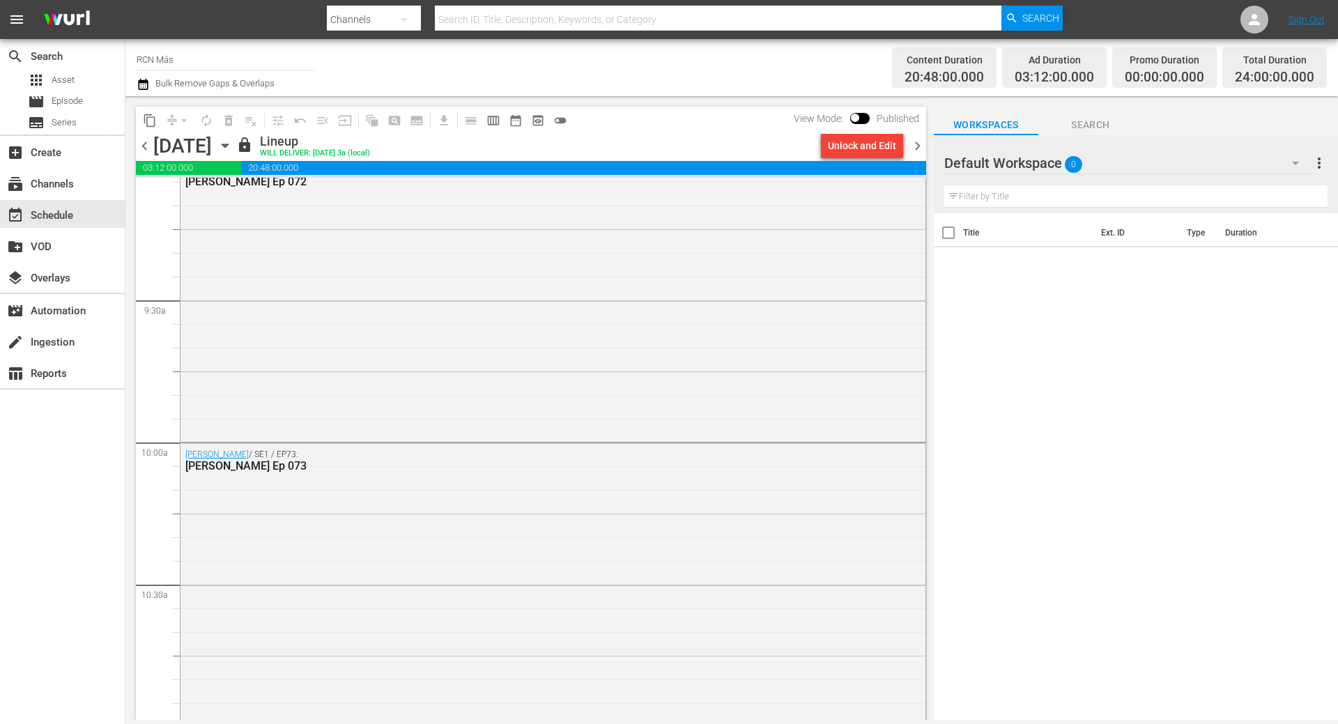
click at [864, 147] on div "Unlock and Edit" at bounding box center [862, 145] width 68 height 25
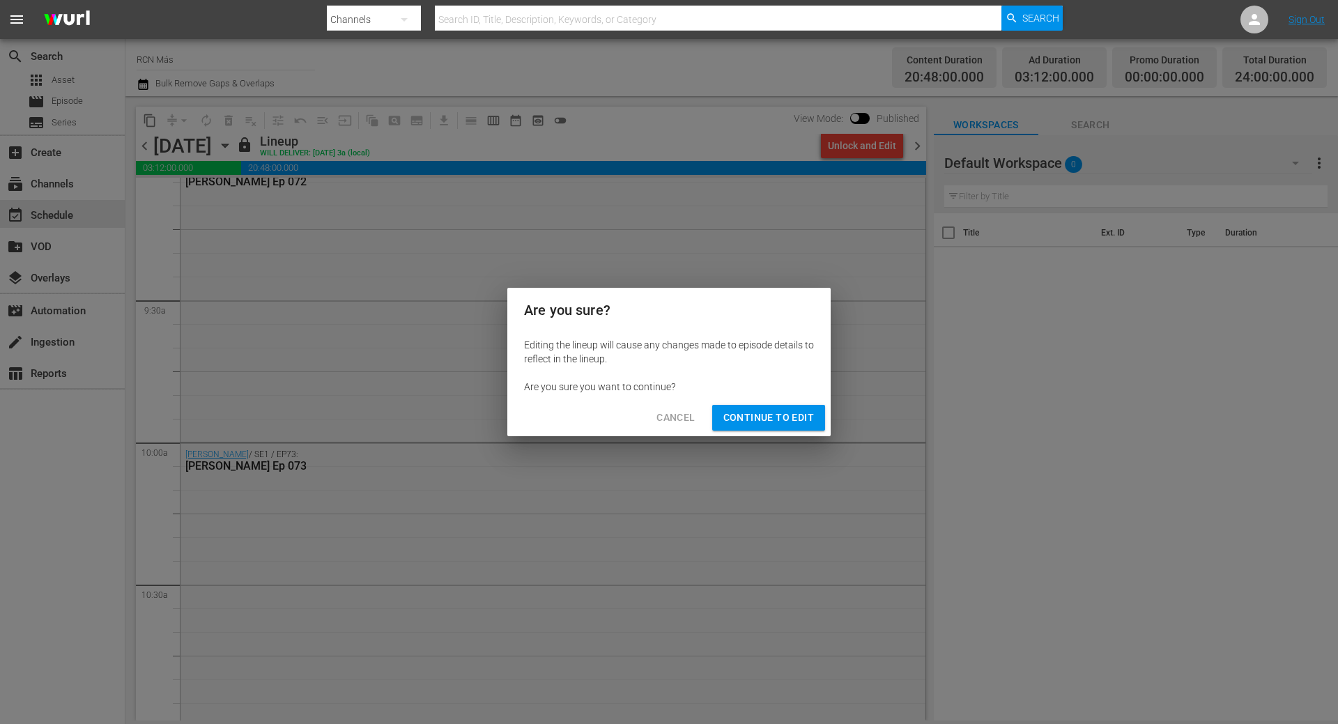
click at [799, 414] on span "Continue to Edit" at bounding box center [768, 417] width 91 height 17
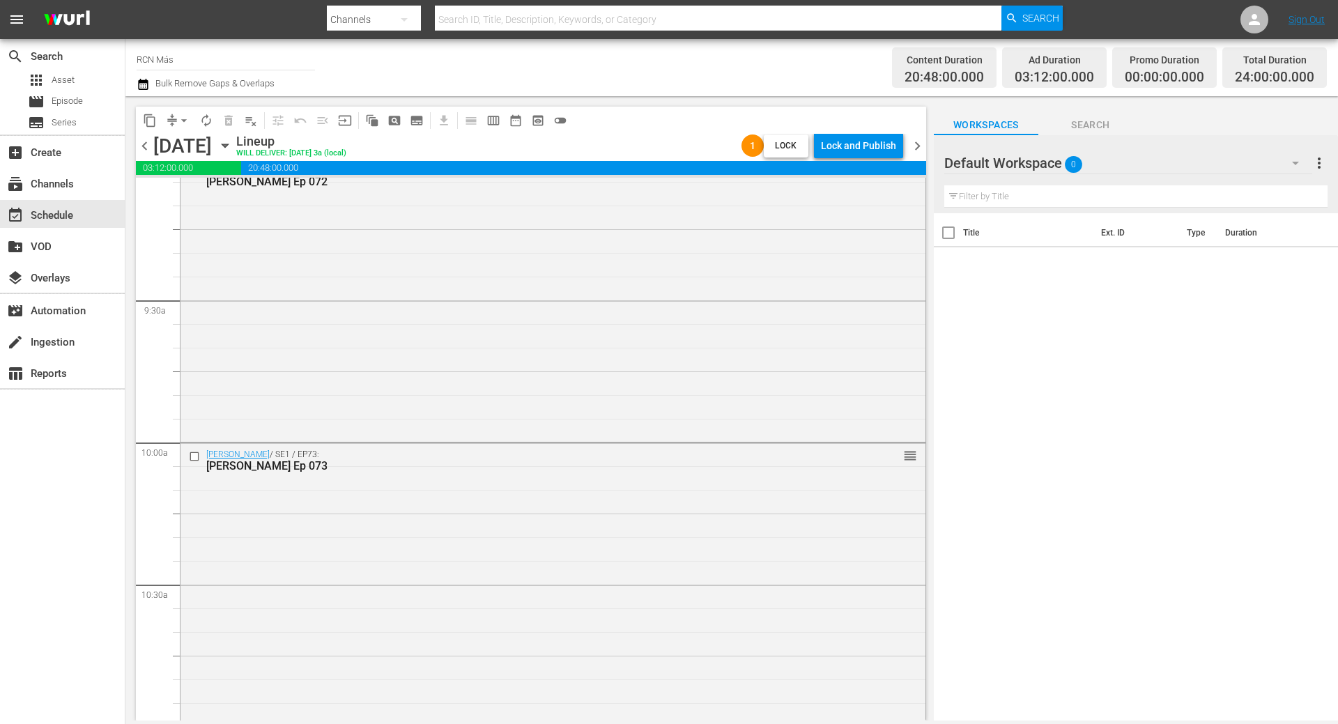
click at [920, 144] on span "chevron_right" at bounding box center [917, 145] width 17 height 17
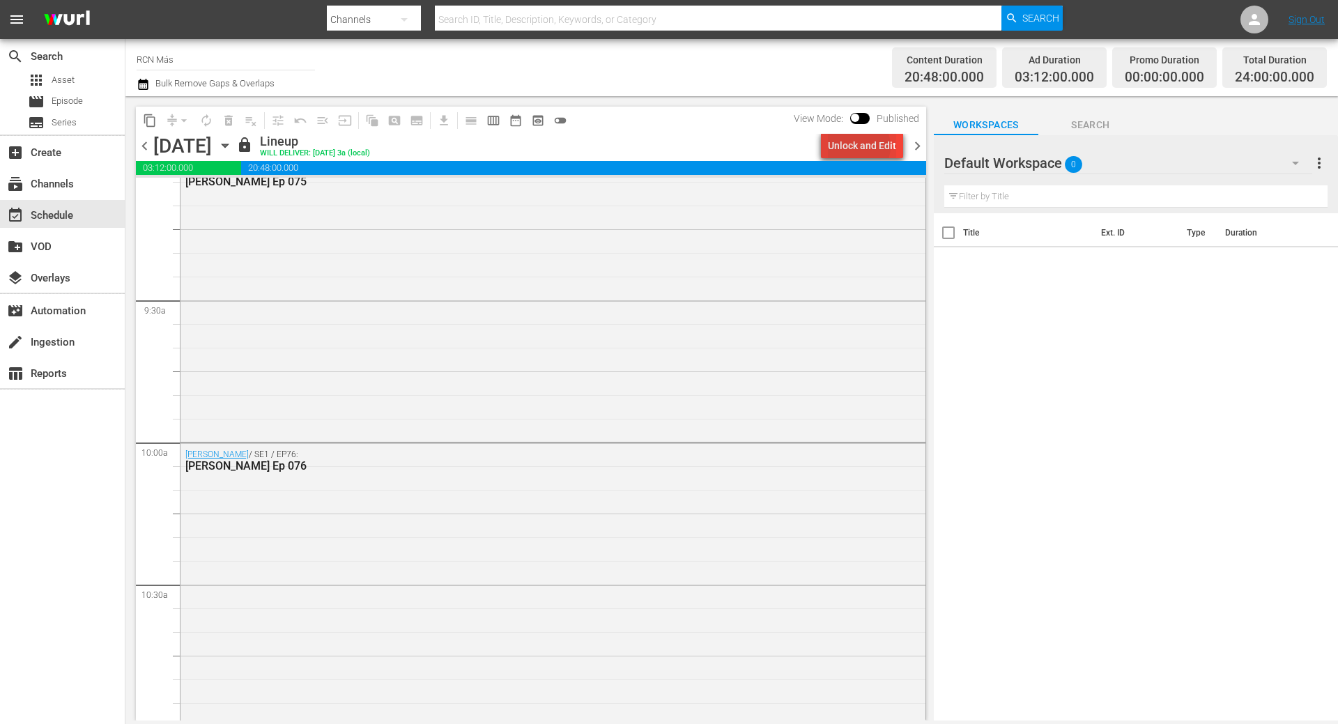
click at [859, 146] on div "Unlock and Edit" at bounding box center [862, 145] width 68 height 25
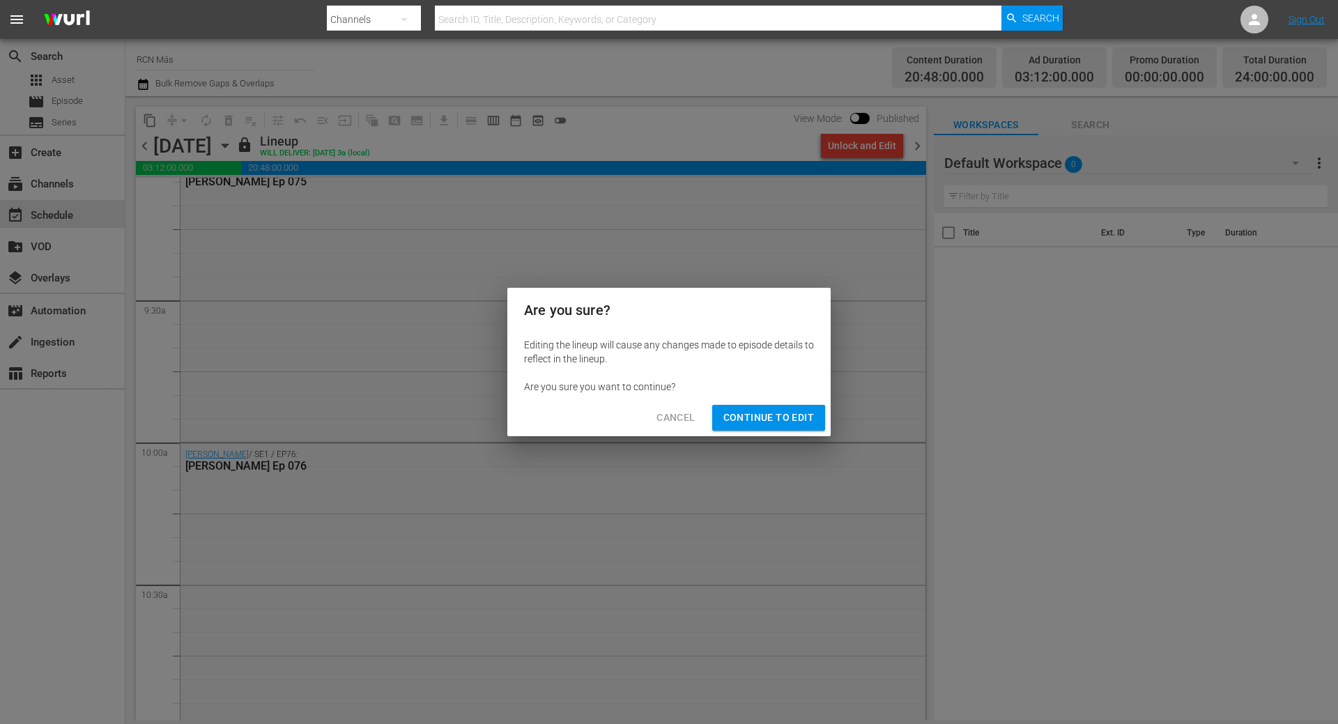
click at [786, 417] on span "Continue to Edit" at bounding box center [768, 417] width 91 height 17
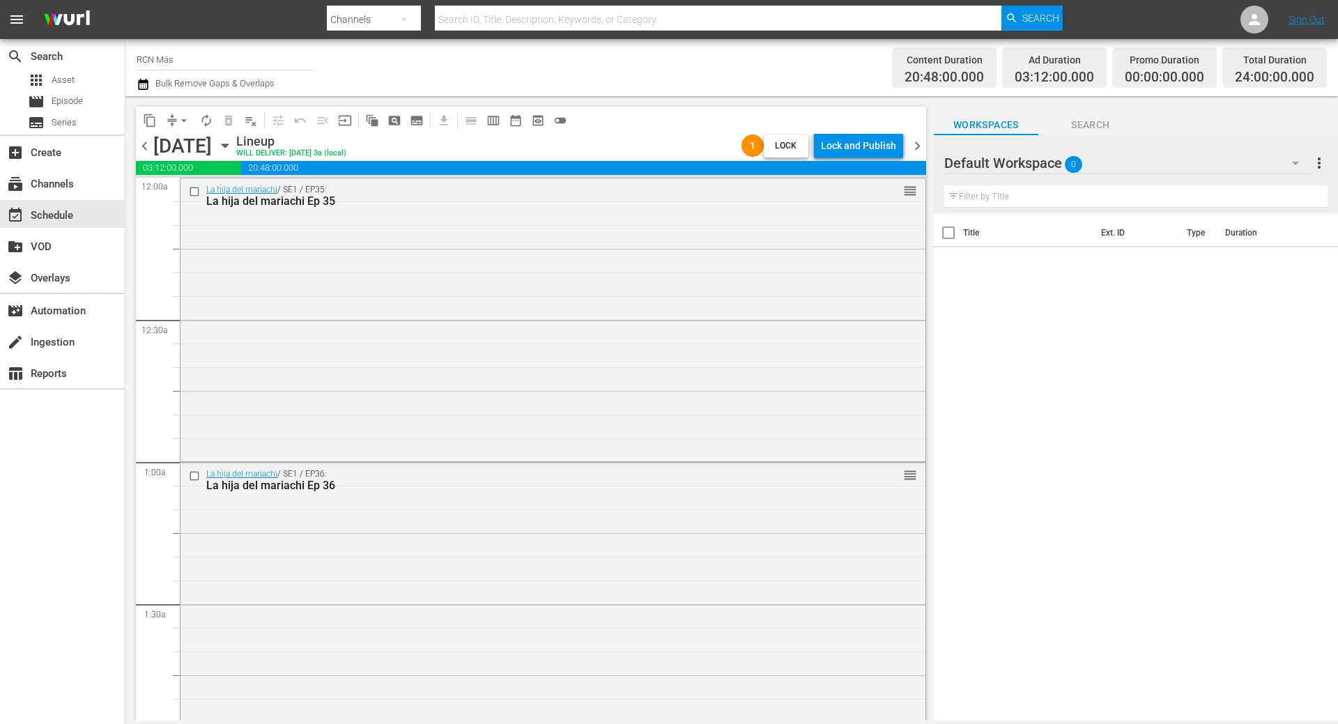
click at [142, 148] on span "chevron_left" at bounding box center [144, 145] width 17 height 17
click at [143, 148] on span "chevron_left" at bounding box center [144, 145] width 17 height 17
click at [148, 147] on span "chevron_left" at bounding box center [144, 145] width 17 height 17
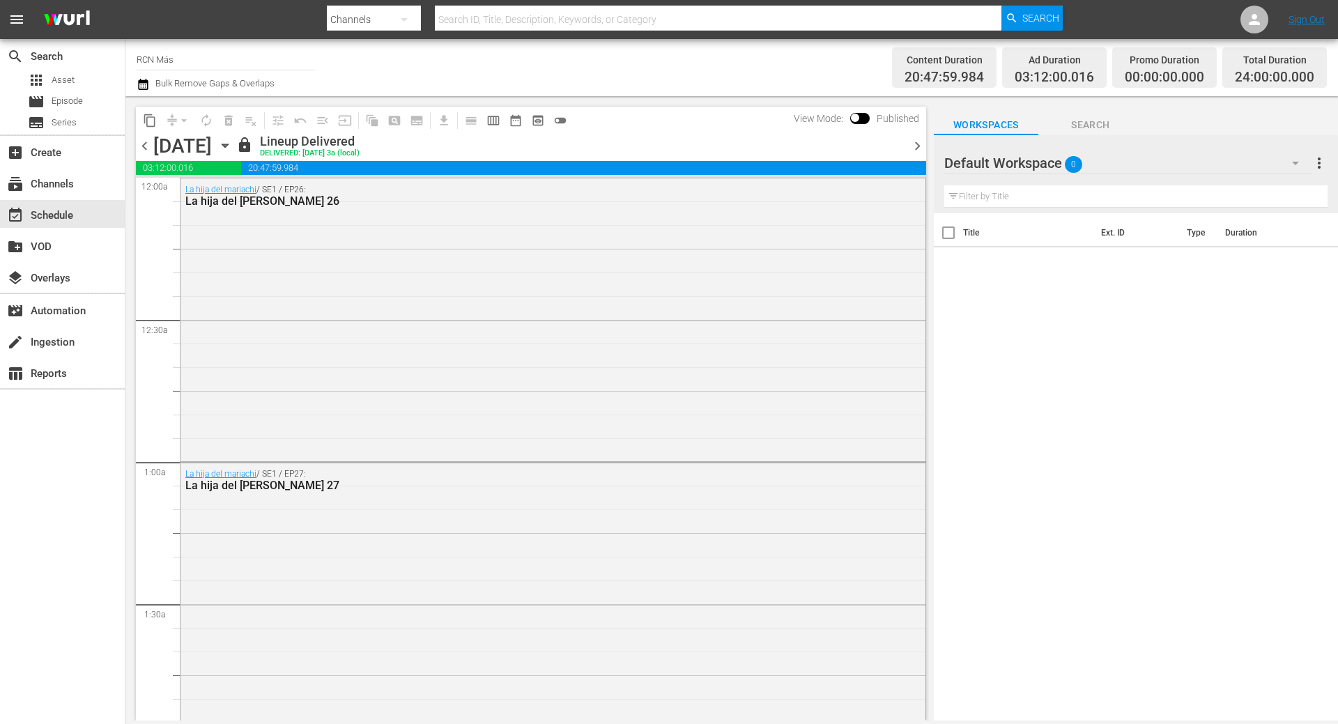
click at [914, 144] on span "chevron_right" at bounding box center [917, 145] width 17 height 17
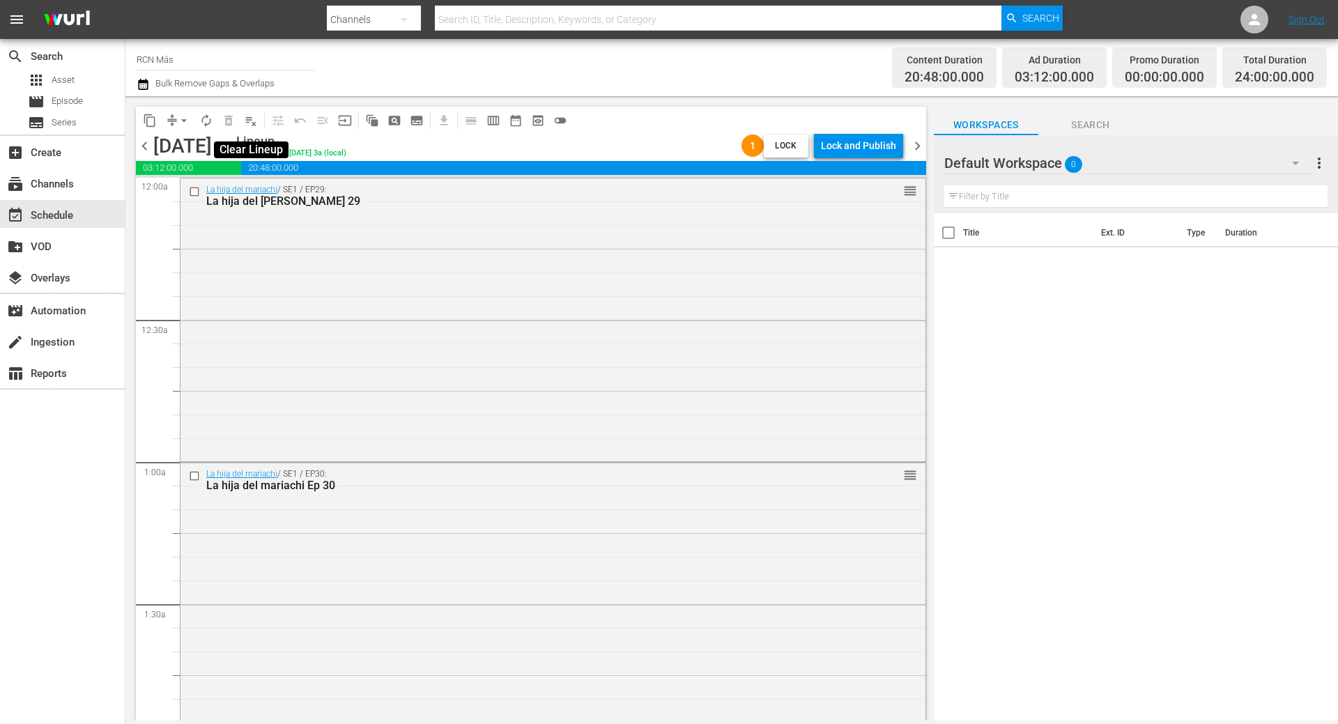
click at [251, 125] on span "playlist_remove_outlined" at bounding box center [251, 121] width 14 height 14
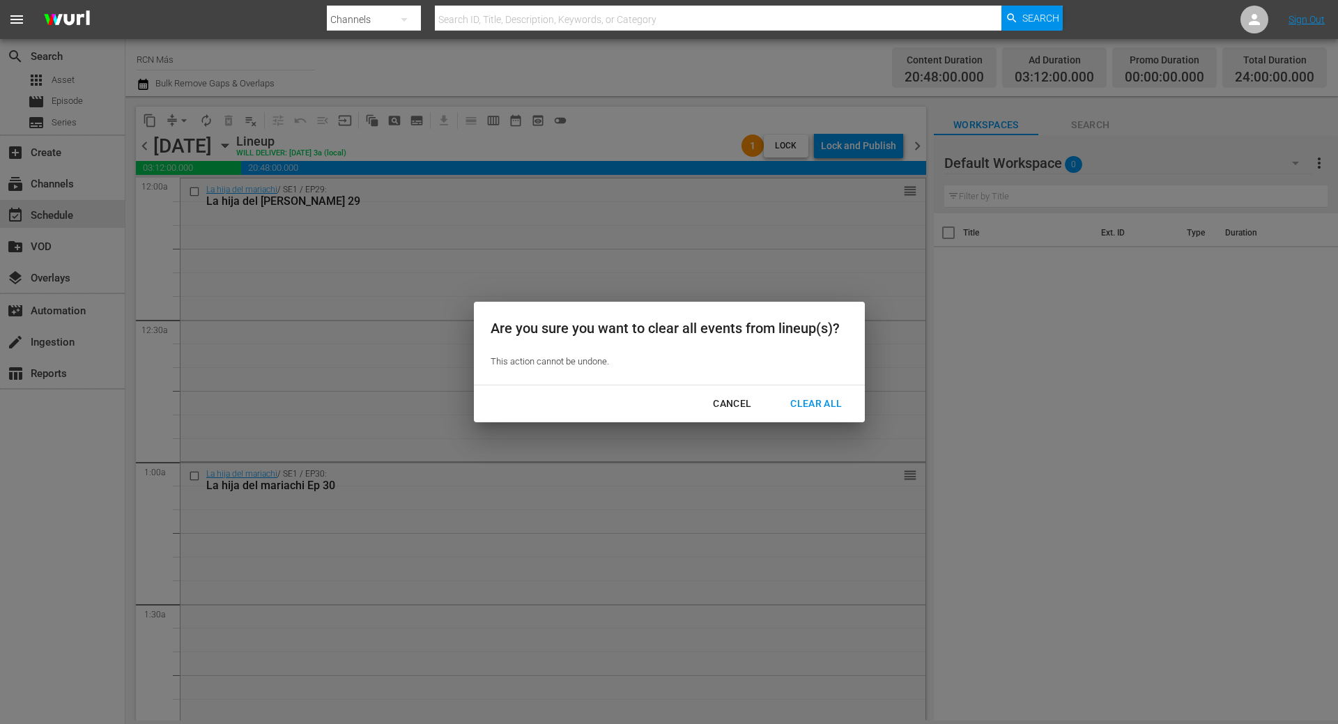
click at [813, 398] on div "Clear All" at bounding box center [816, 403] width 74 height 17
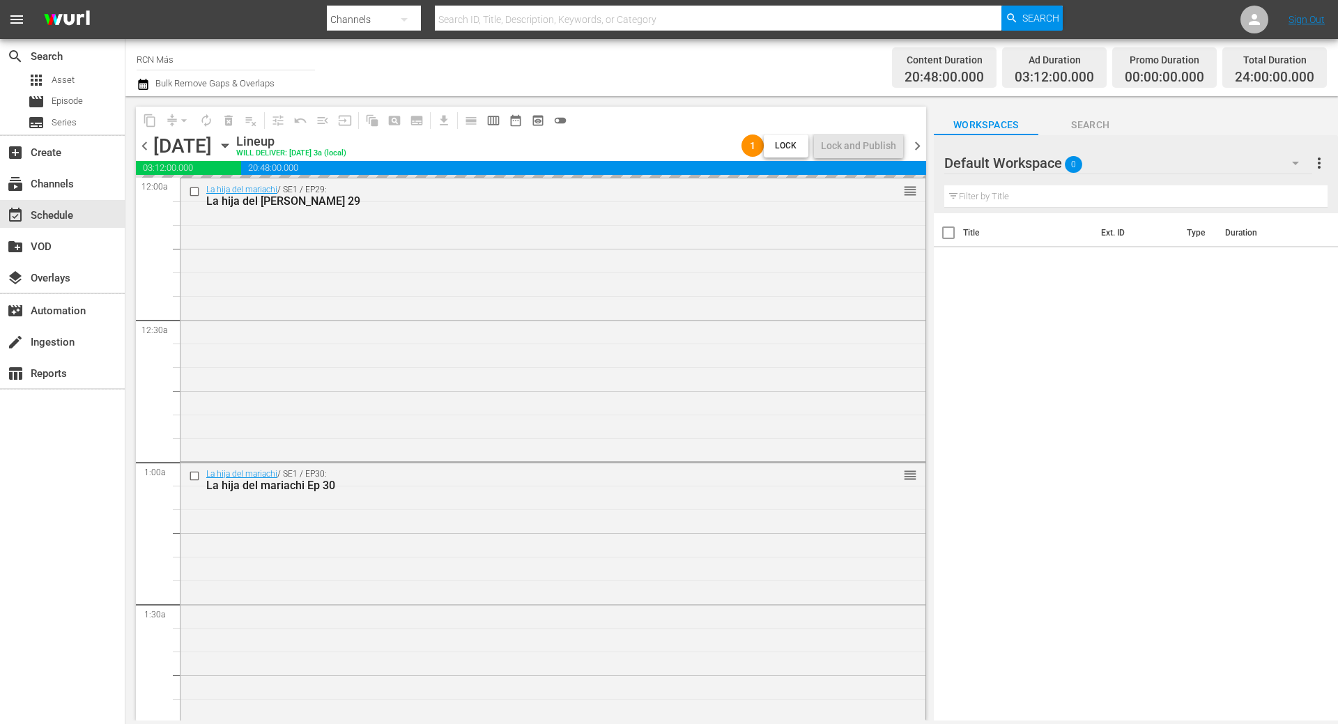
click at [918, 148] on span "chevron_right" at bounding box center [917, 145] width 17 height 17
click at [249, 118] on span "playlist_remove_outlined" at bounding box center [251, 121] width 14 height 14
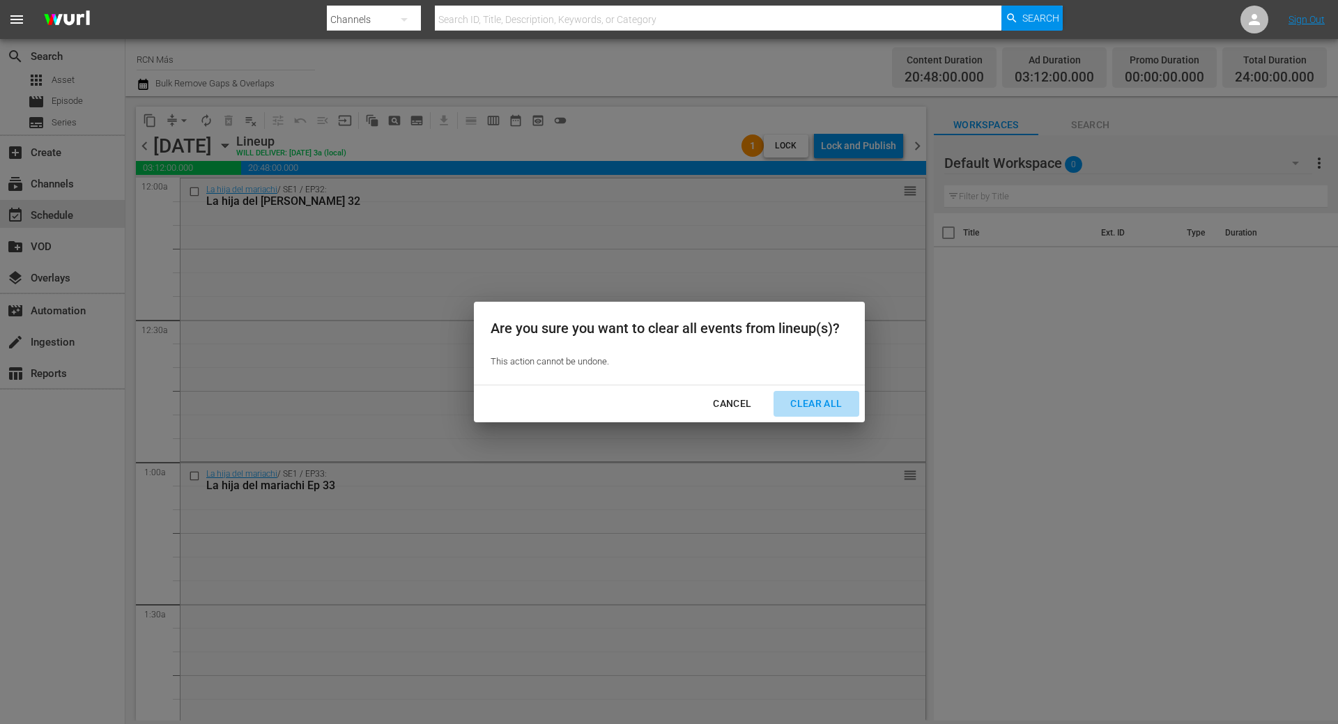
click at [820, 401] on div "Clear All" at bounding box center [816, 403] width 74 height 17
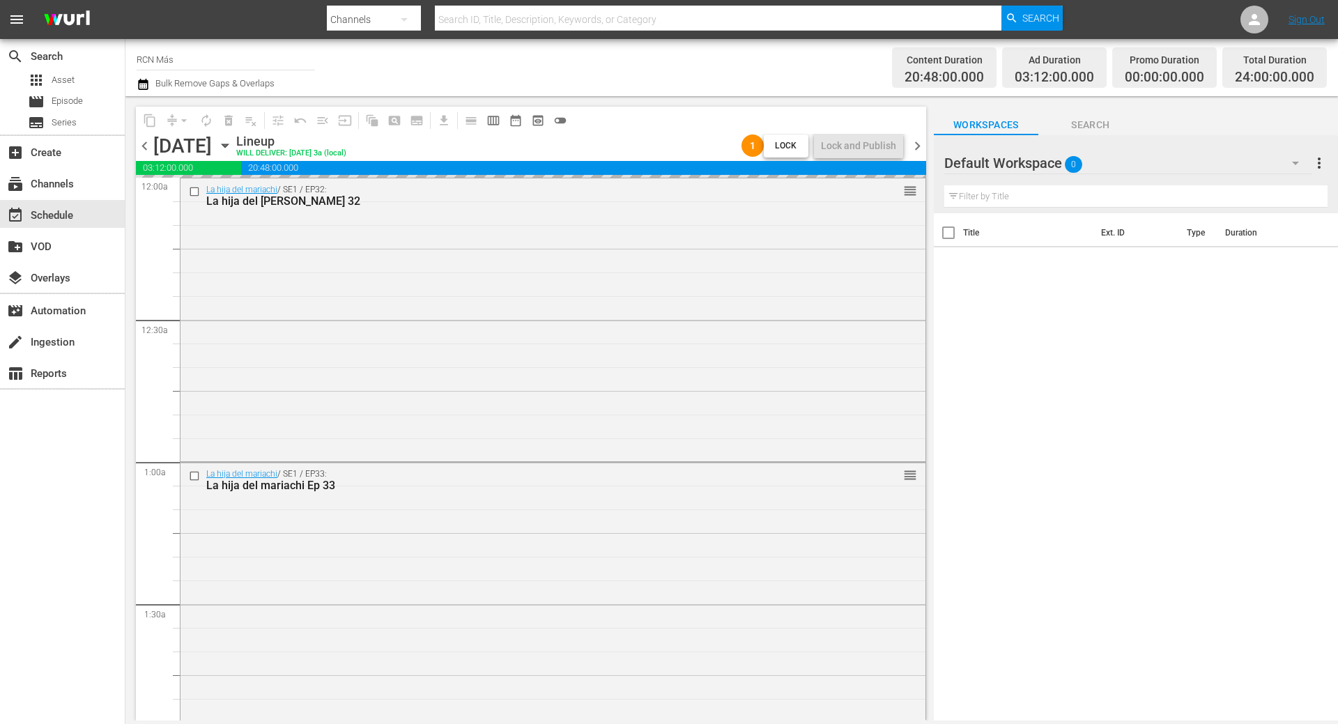
click at [918, 150] on span "chevron_right" at bounding box center [917, 145] width 17 height 17
click at [251, 122] on span "playlist_remove_outlined" at bounding box center [251, 121] width 14 height 14
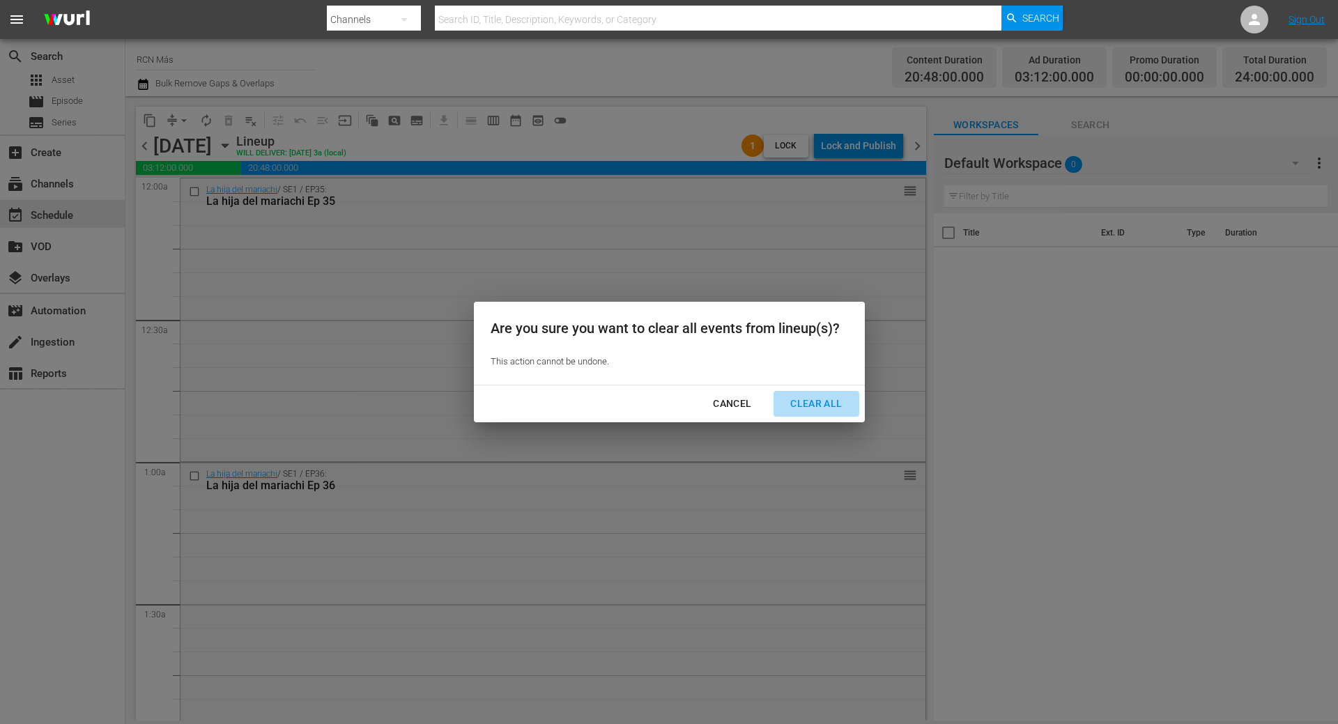
click at [833, 401] on div "Clear All" at bounding box center [816, 403] width 74 height 17
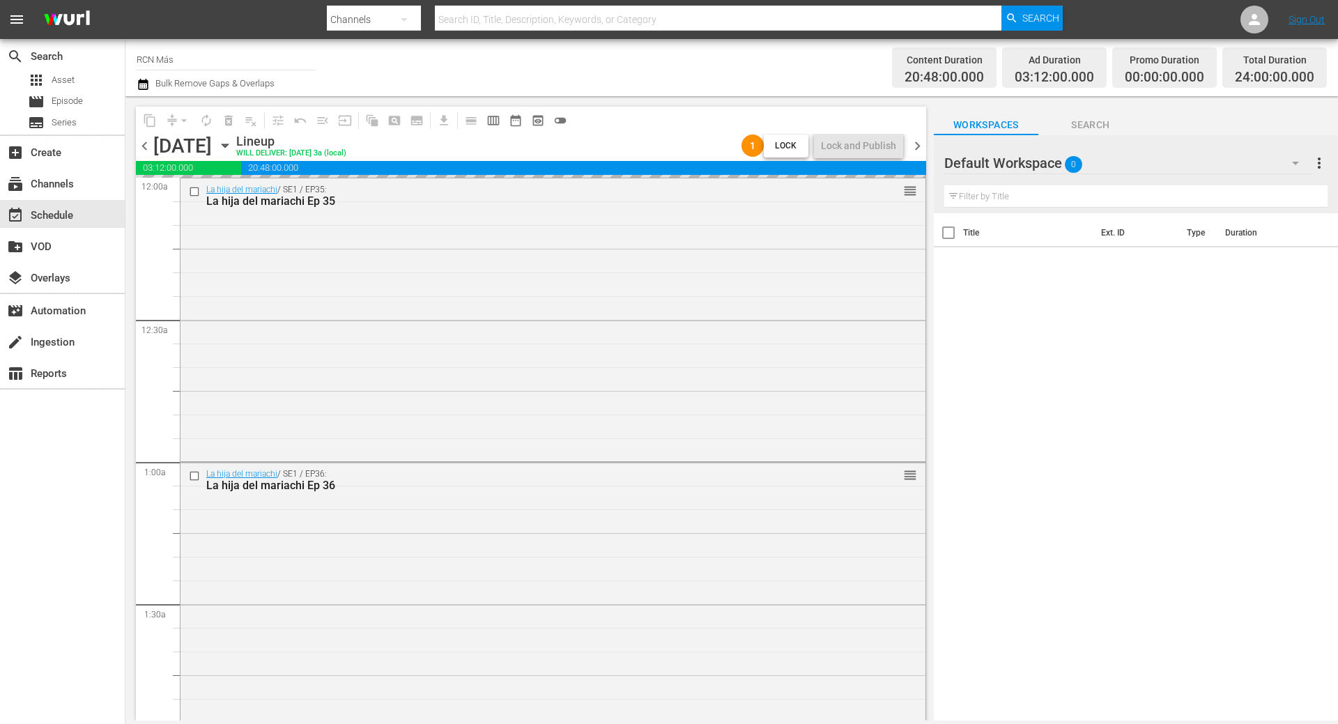
click at [148, 150] on span "chevron_left" at bounding box center [144, 145] width 17 height 17
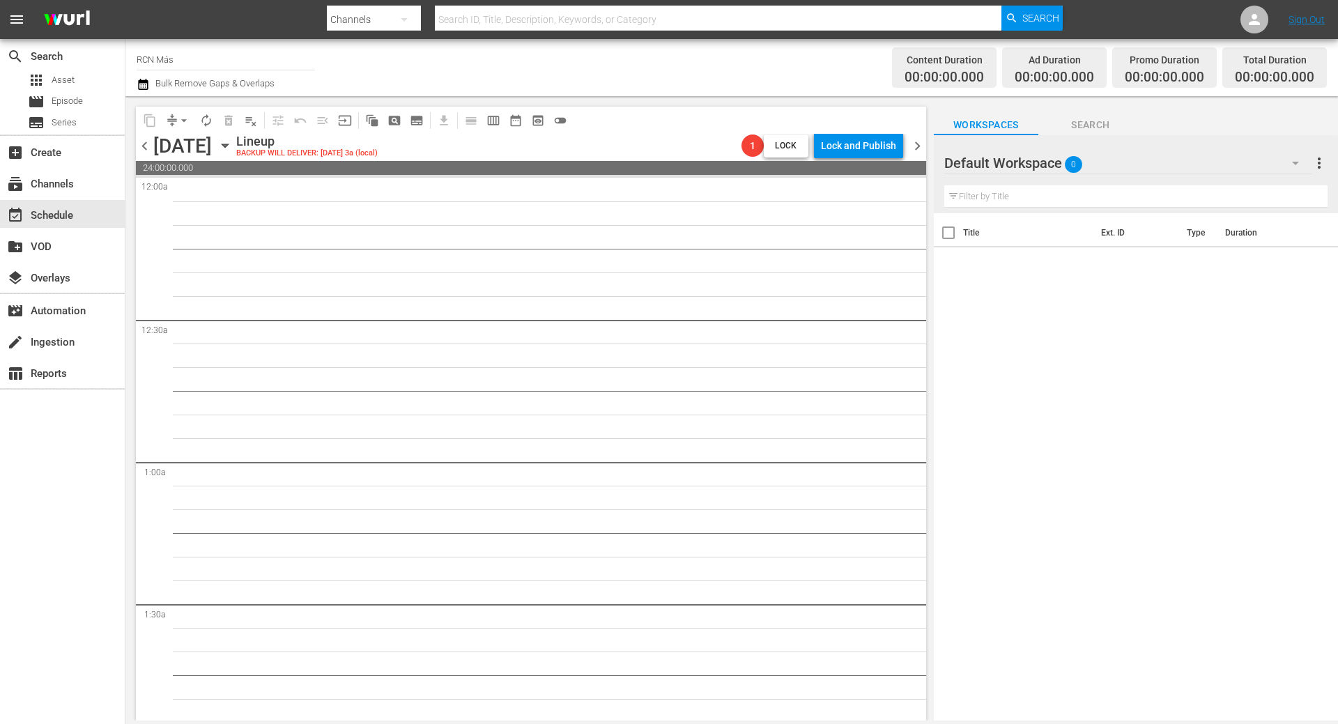
click at [146, 147] on span "chevron_left" at bounding box center [144, 145] width 17 height 17
click at [918, 146] on span "chevron_right" at bounding box center [917, 145] width 17 height 17
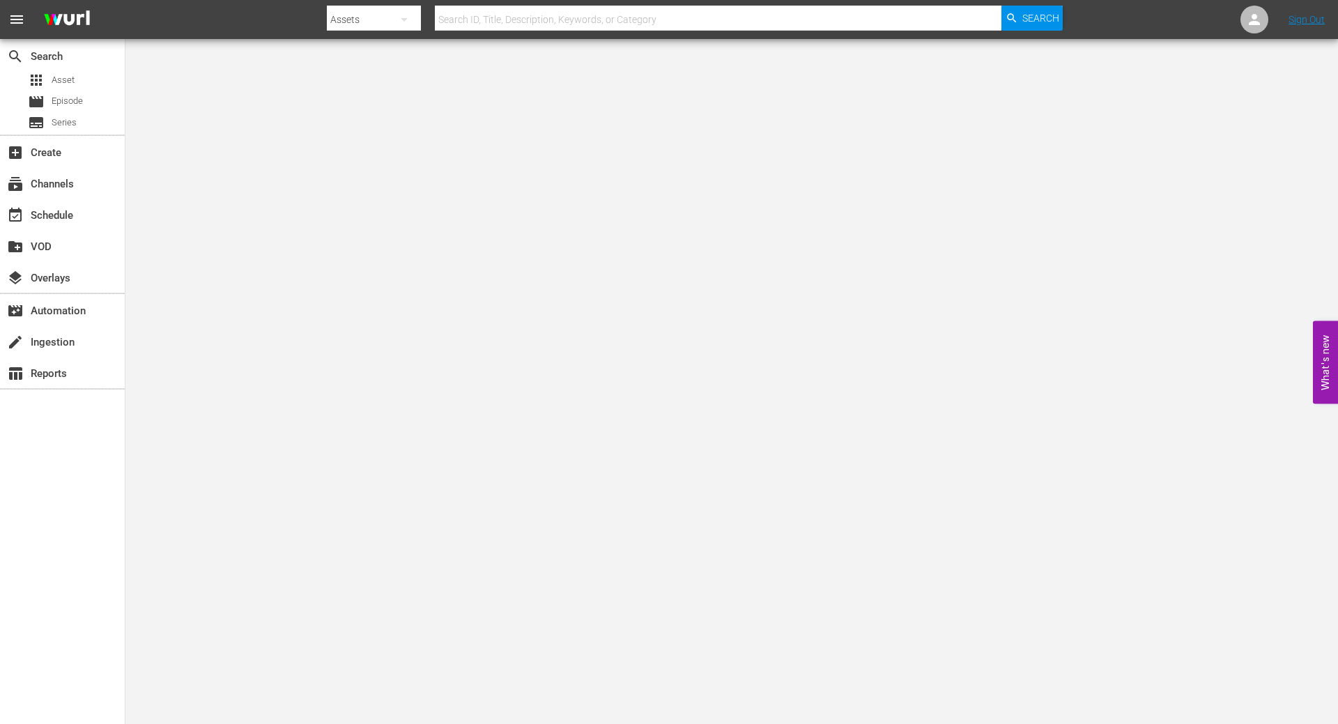
click at [1328, 369] on button "What's new 0" at bounding box center [1325, 362] width 25 height 83
